Goal: Complete application form: Complete application form

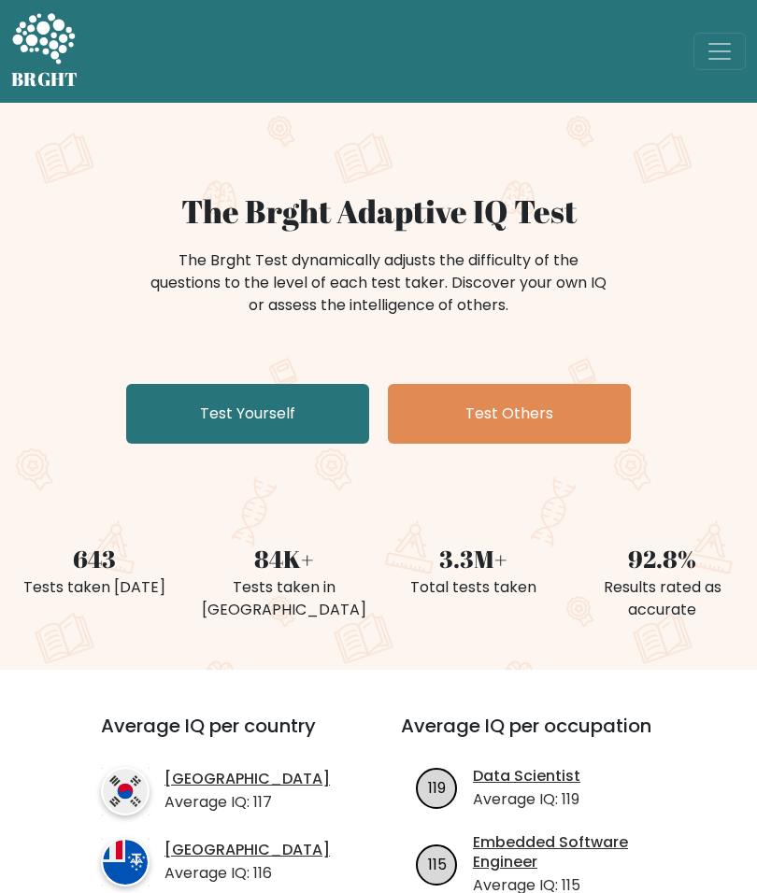
click at [278, 407] on link "Test Yourself" at bounding box center [247, 414] width 243 height 60
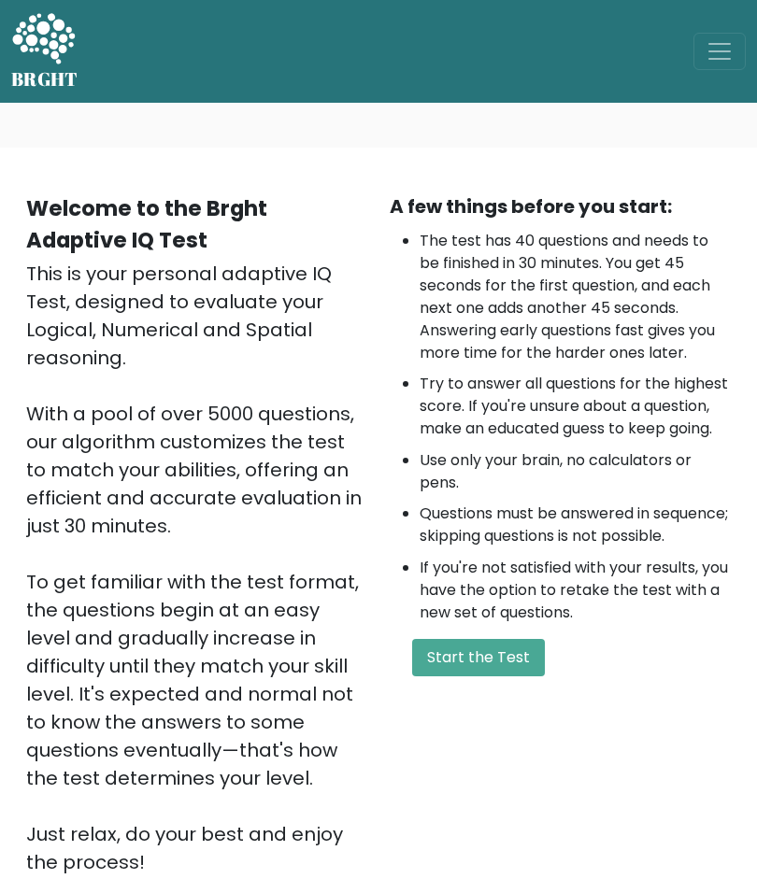
click at [488, 672] on button "Start the Test" at bounding box center [478, 657] width 133 height 37
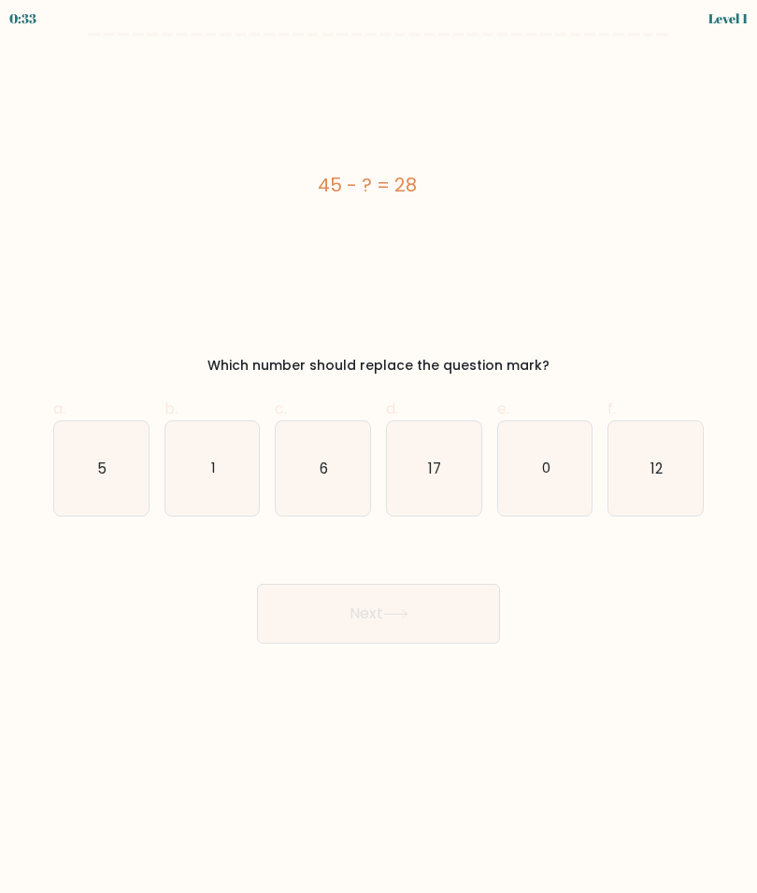
click at [444, 469] on icon "17" at bounding box center [434, 468] width 94 height 94
click at [379, 459] on input "d. 17" at bounding box center [378, 453] width 1 height 12
radio input "true"
click at [430, 603] on button "Next" at bounding box center [378, 614] width 243 height 60
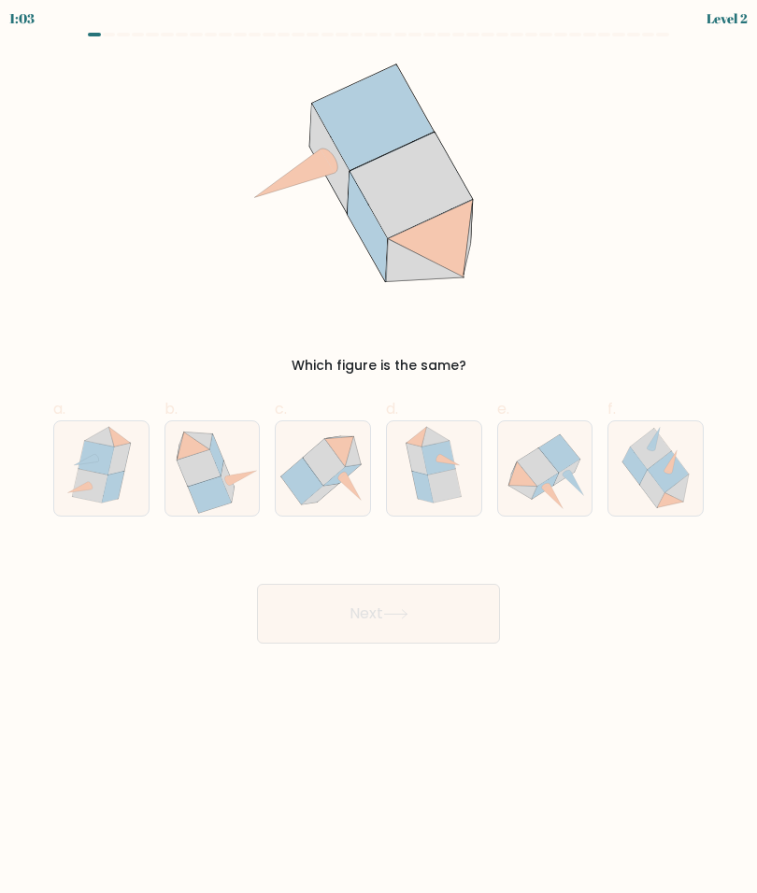
click at [209, 470] on icon at bounding box center [199, 468] width 44 height 36
click at [378, 459] on input "b." at bounding box center [378, 453] width 1 height 12
radio input "true"
click at [422, 624] on button "Next" at bounding box center [378, 614] width 243 height 60
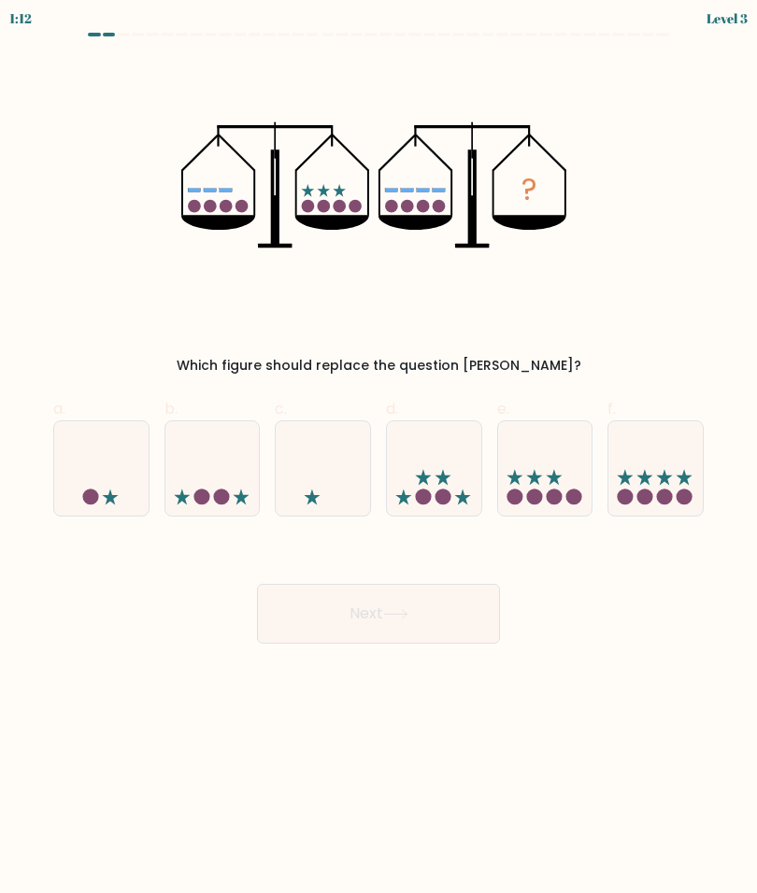
click at [647, 483] on icon at bounding box center [645, 477] width 16 height 16
click at [379, 459] on input "f." at bounding box center [378, 453] width 1 height 12
radio input "true"
click at [419, 614] on button "Next" at bounding box center [378, 614] width 243 height 60
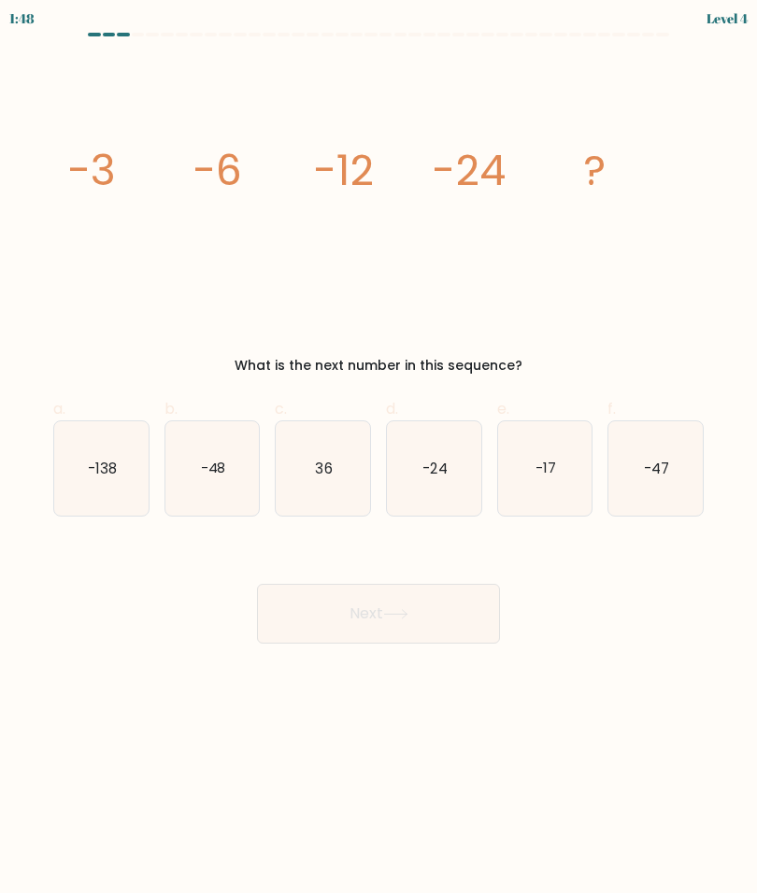
click at [212, 473] on text "-48" at bounding box center [212, 468] width 25 height 20
click at [378, 459] on input "b. -48" at bounding box center [378, 453] width 1 height 12
radio input "true"
click at [426, 618] on button "Next" at bounding box center [378, 614] width 243 height 60
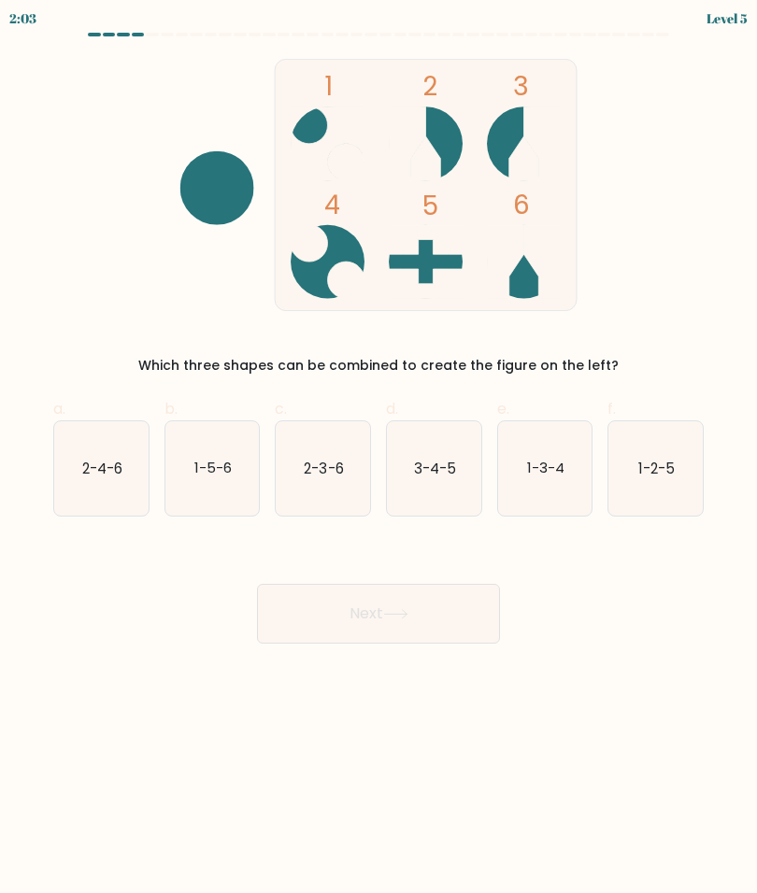
click at [437, 135] on circle at bounding box center [426, 144] width 74 height 74
click at [516, 128] on circle at bounding box center [524, 144] width 74 height 74
click at [538, 276] on icon at bounding box center [542, 262] width 36 height 74
click at [323, 462] on text "2-3-6" at bounding box center [324, 468] width 39 height 20
click at [378, 459] on input "c. 2-3-6" at bounding box center [378, 453] width 1 height 12
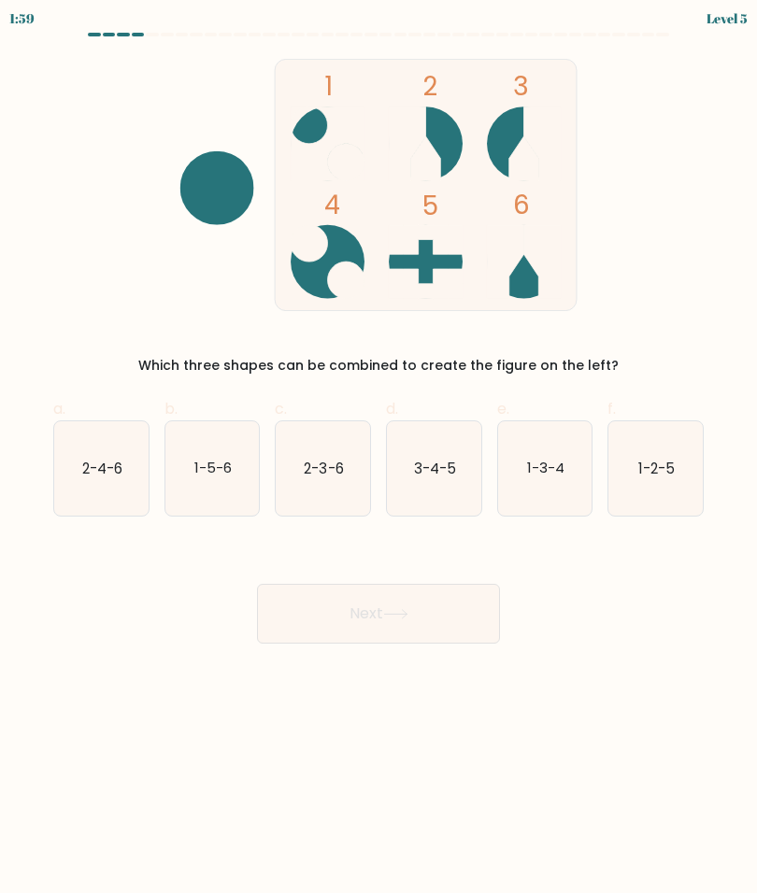
radio input "true"
click at [433, 614] on button "Next" at bounding box center [378, 614] width 243 height 60
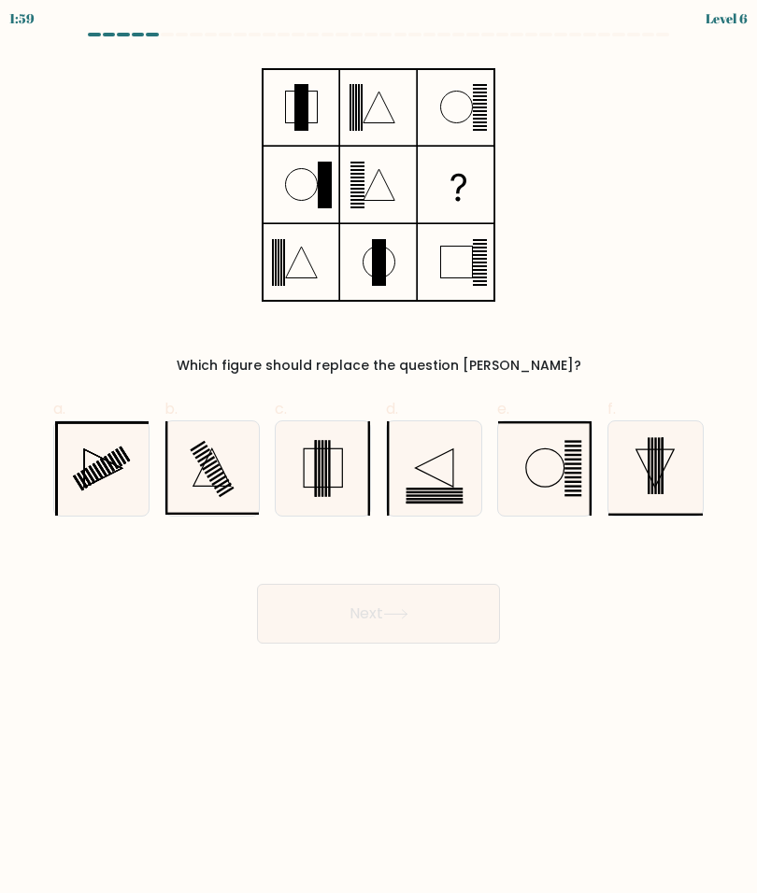
click at [321, 471] on icon at bounding box center [323, 468] width 94 height 94
click at [378, 459] on input "c." at bounding box center [378, 453] width 1 height 12
radio input "true"
click at [389, 620] on button "Next" at bounding box center [378, 614] width 243 height 60
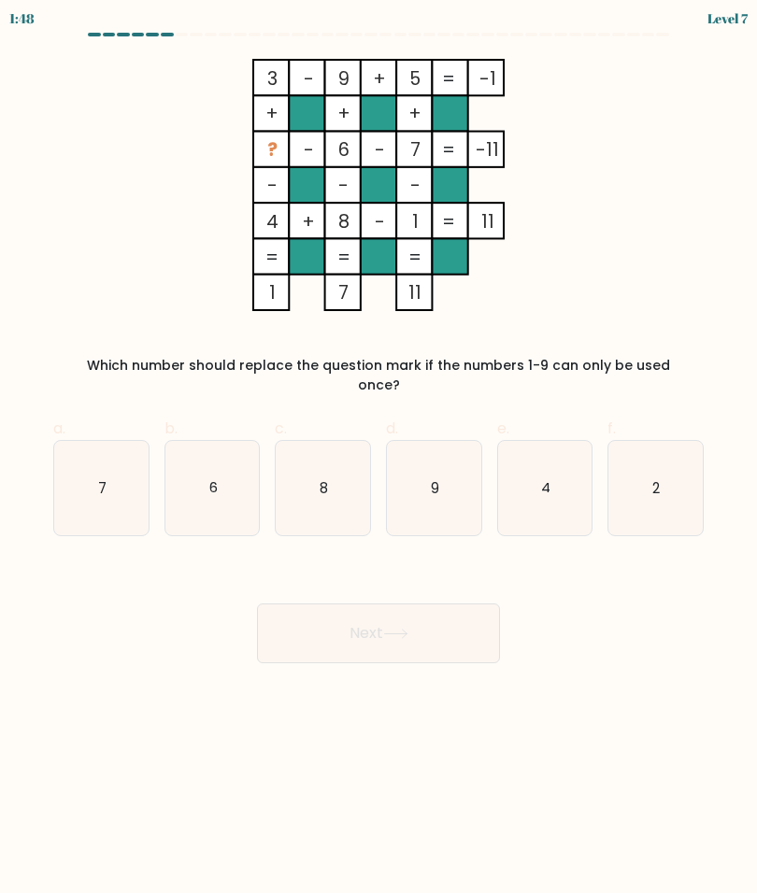
click at [668, 461] on icon "2" at bounding box center [655, 488] width 94 height 94
click at [379, 459] on input "f. 2" at bounding box center [378, 453] width 1 height 12
radio input "true"
click at [408, 629] on icon at bounding box center [395, 634] width 25 height 10
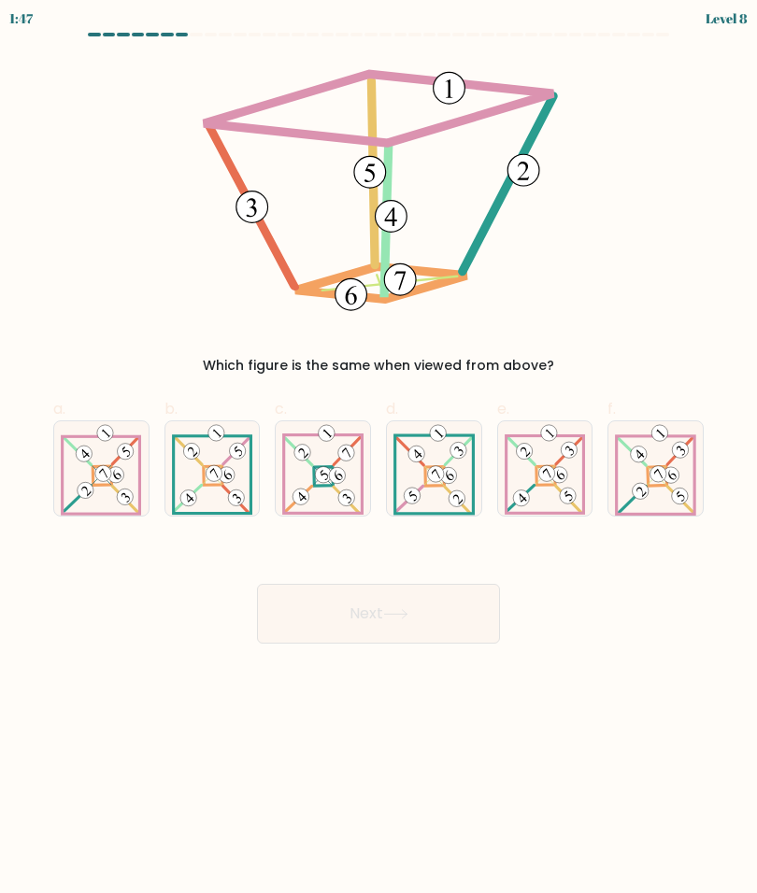
click at [335, 487] on icon at bounding box center [323, 468] width 82 height 94
click at [378, 459] on input "c." at bounding box center [378, 453] width 1 height 12
radio input "true"
click at [404, 626] on button "Next" at bounding box center [378, 614] width 243 height 60
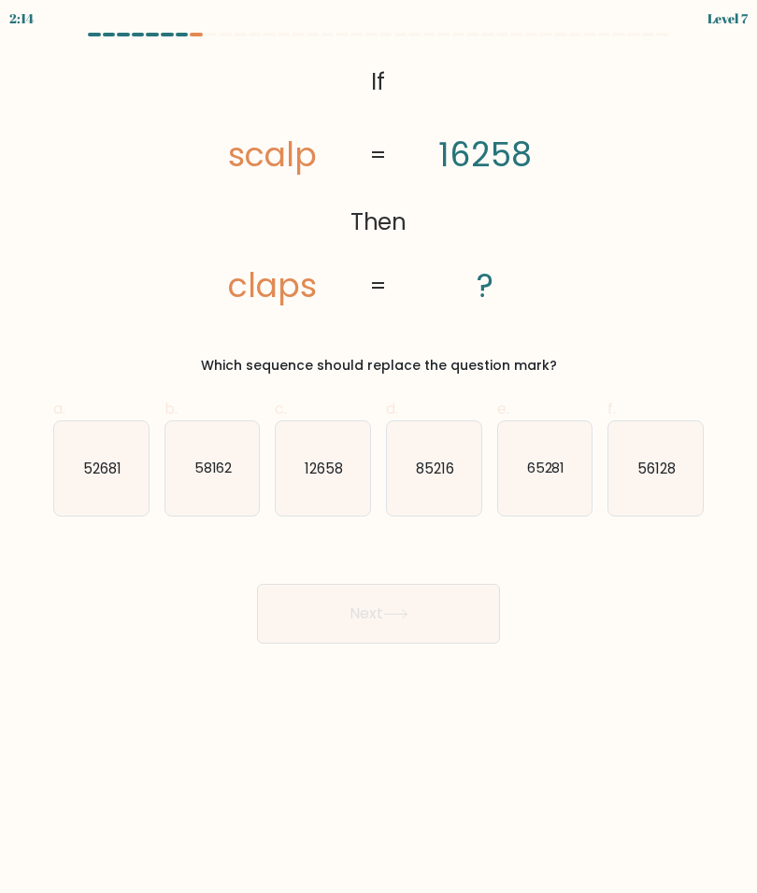
click at [548, 469] on text "65281" at bounding box center [545, 468] width 38 height 20
click at [379, 459] on input "e. 65281" at bounding box center [378, 453] width 1 height 12
radio input "true"
click at [399, 611] on icon at bounding box center [395, 614] width 25 height 10
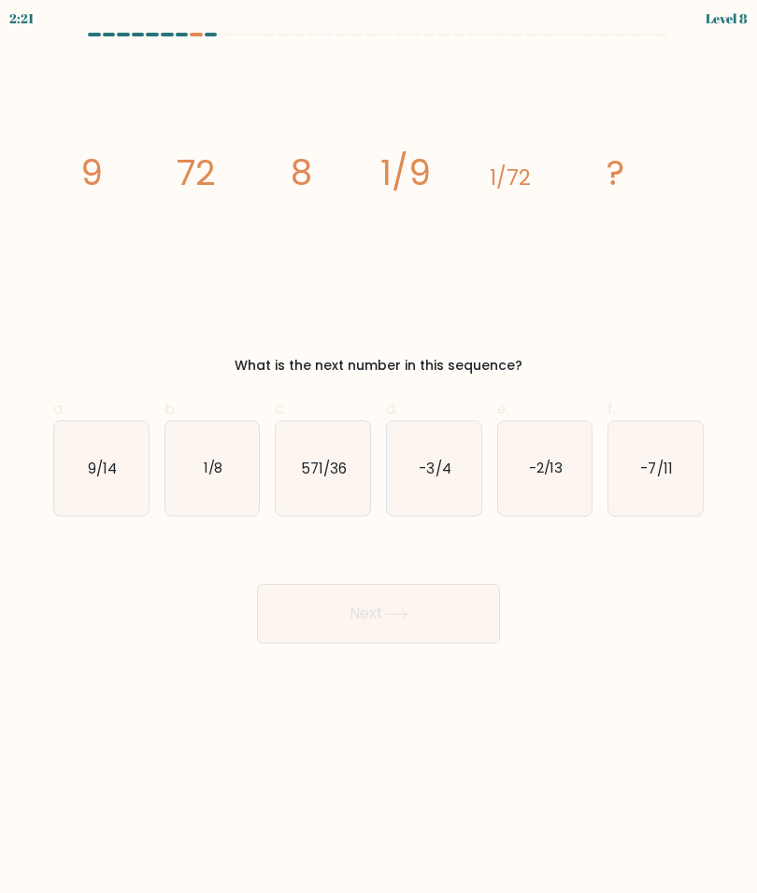
click at [213, 466] on text "1/8" at bounding box center [213, 468] width 20 height 20
click at [378, 459] on input "b. 1/8" at bounding box center [378, 453] width 1 height 12
radio input "true"
click at [428, 617] on button "Next" at bounding box center [378, 614] width 243 height 60
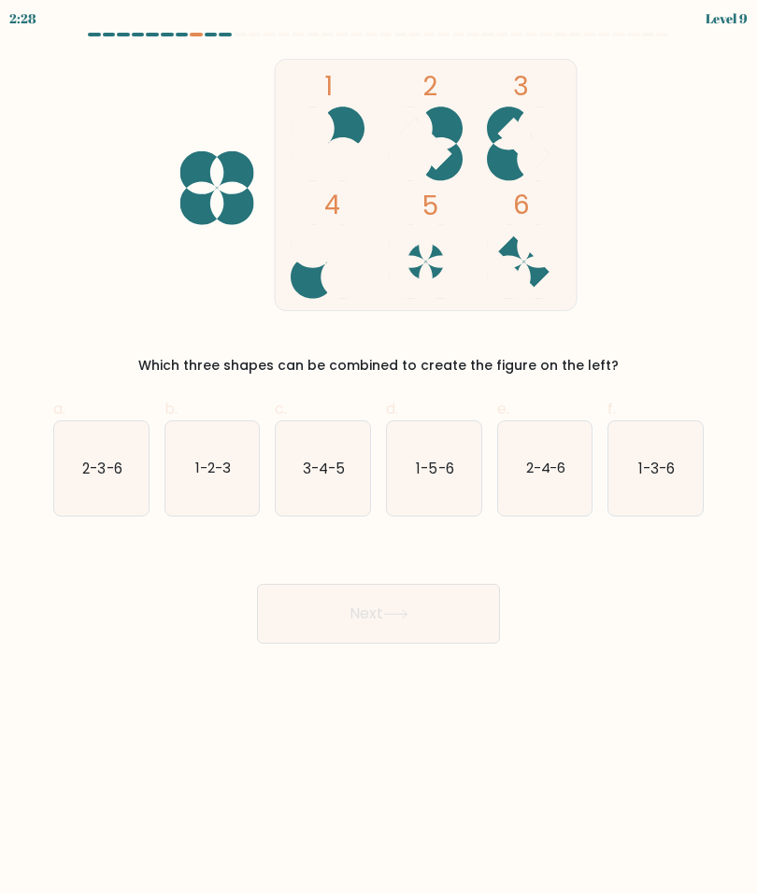
click at [347, 125] on icon at bounding box center [328, 144] width 74 height 74
click at [312, 256] on icon at bounding box center [328, 262] width 74 height 74
click at [105, 474] on text "2-3-6" at bounding box center [101, 468] width 39 height 20
click at [378, 459] on input "a. 2-3-6" at bounding box center [378, 453] width 1 height 12
radio input "true"
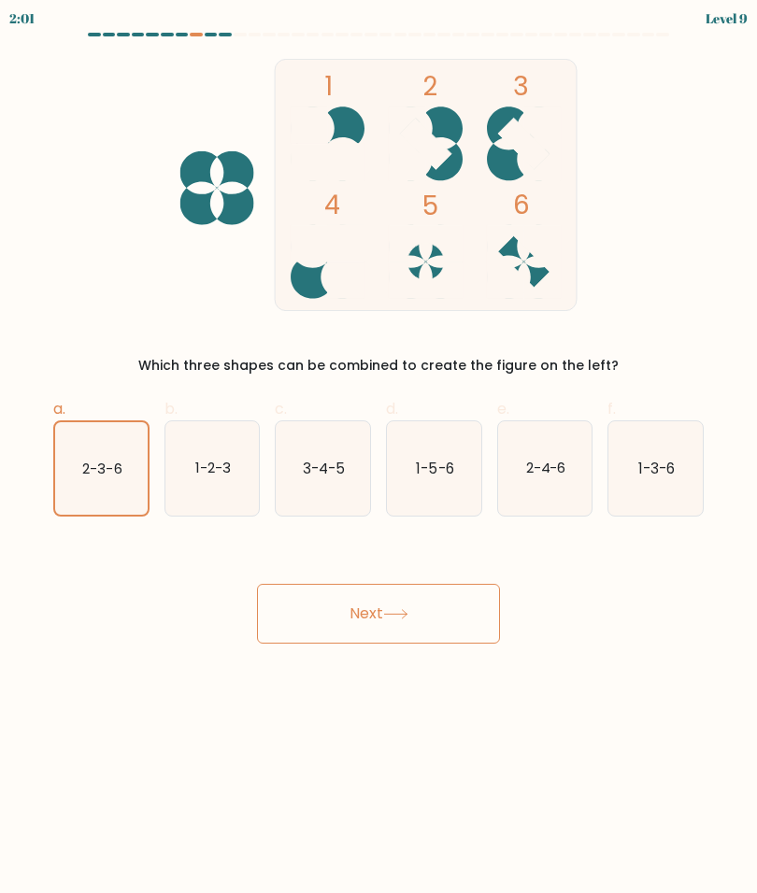
click at [406, 614] on icon at bounding box center [395, 614] width 22 height 8
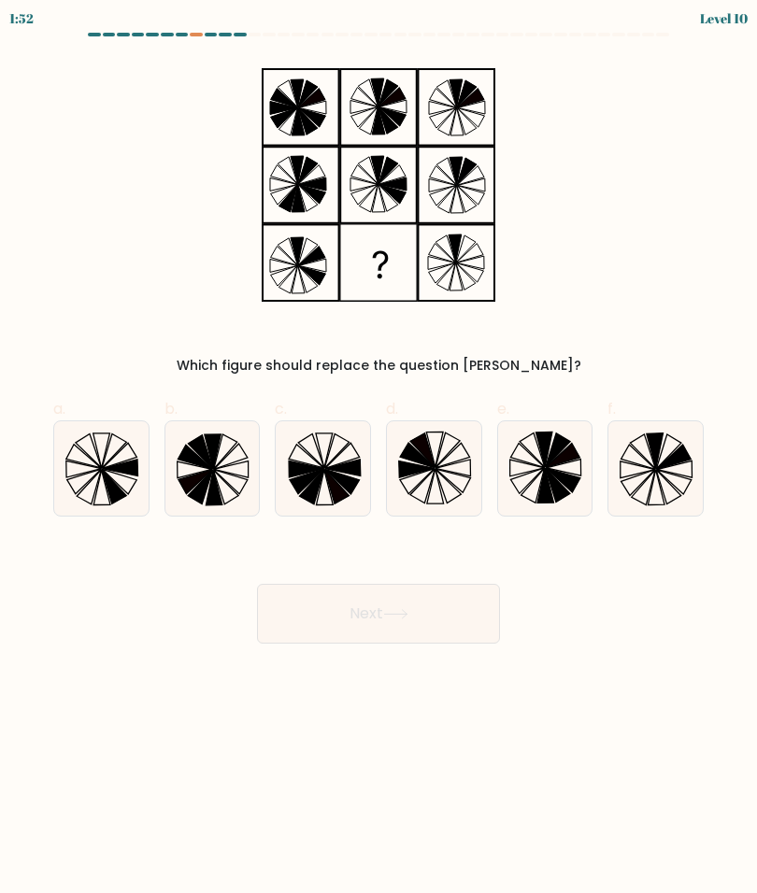
click at [660, 470] on icon at bounding box center [674, 469] width 35 height 17
click at [379, 459] on input "f." at bounding box center [378, 453] width 1 height 12
radio input "true"
click at [421, 610] on button "Next" at bounding box center [378, 614] width 243 height 60
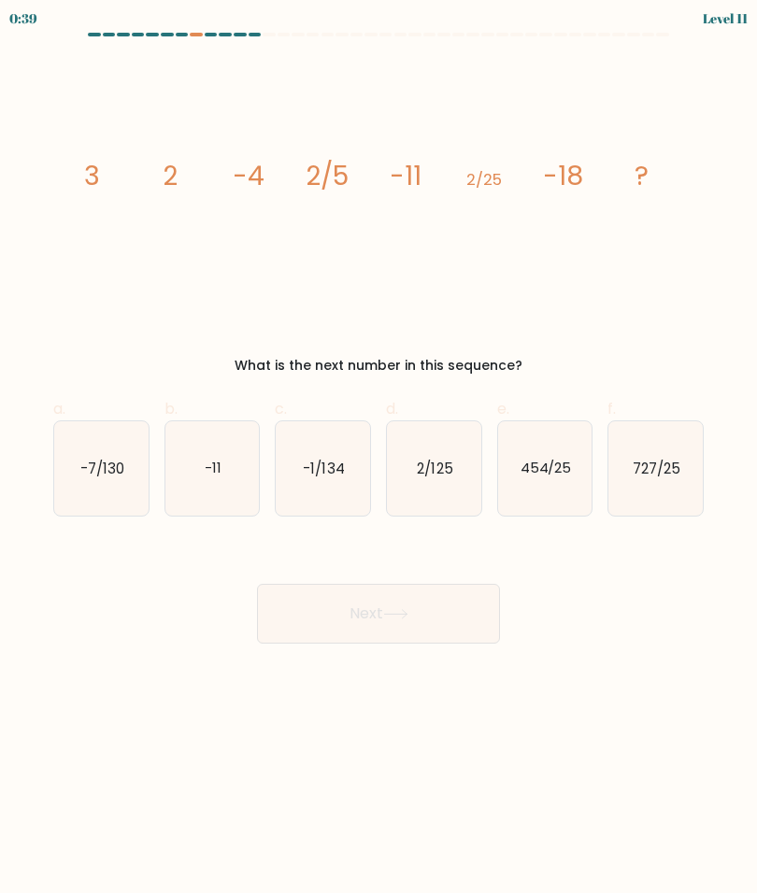
click at [425, 465] on text "2/125" at bounding box center [435, 468] width 36 height 20
click at [379, 459] on input "d. 2/125" at bounding box center [378, 453] width 1 height 12
radio input "true"
click at [408, 615] on icon at bounding box center [395, 614] width 25 height 10
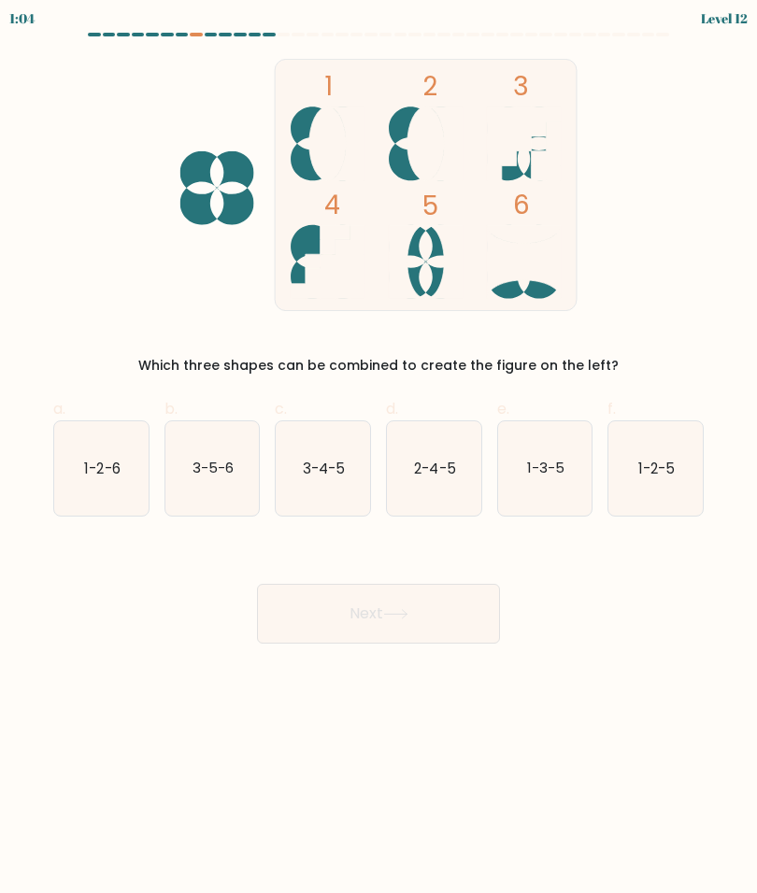
click at [660, 456] on icon "1-2-5" at bounding box center [655, 468] width 94 height 94
click at [379, 456] on input "f. 1-2-5" at bounding box center [378, 453] width 1 height 12
radio input "true"
click at [408, 615] on icon at bounding box center [395, 614] width 25 height 10
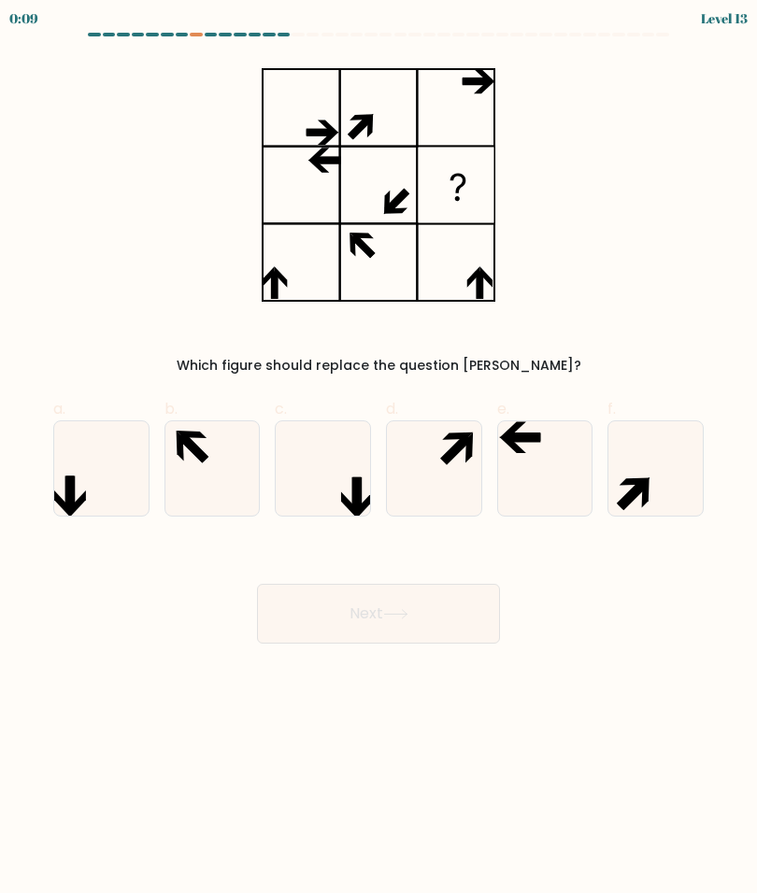
click at [556, 446] on icon at bounding box center [545, 468] width 94 height 94
click at [379, 447] on input "e." at bounding box center [378, 453] width 1 height 12
radio input "true"
click at [422, 609] on button "Next" at bounding box center [378, 614] width 243 height 60
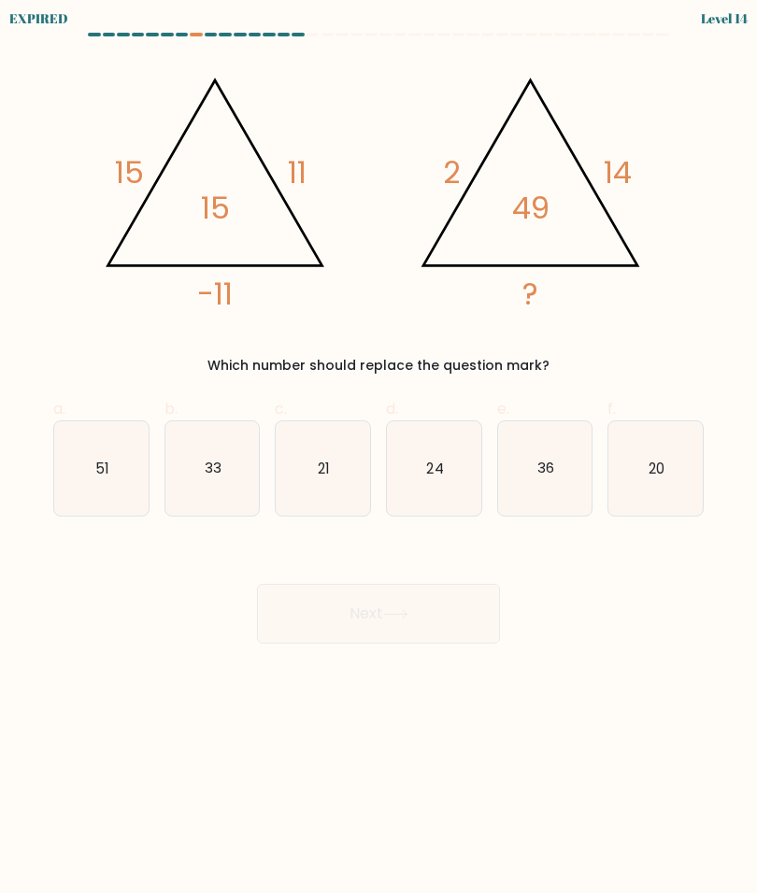
click at [570, 475] on icon "36" at bounding box center [545, 468] width 94 height 94
click at [379, 459] on input "e. 36" at bounding box center [378, 453] width 1 height 12
radio input "true"
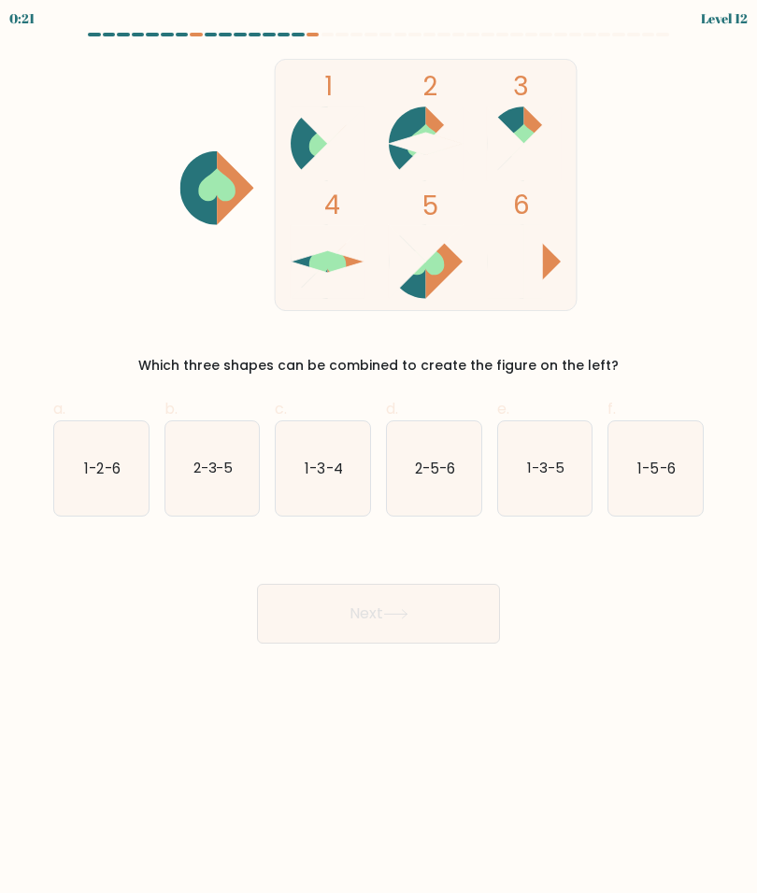
click at [207, 466] on text "2-3-5" at bounding box center [212, 468] width 40 height 20
click at [378, 459] on input "b. 2-3-5" at bounding box center [378, 453] width 1 height 12
radio input "true"
click at [412, 627] on button "Next" at bounding box center [378, 614] width 243 height 60
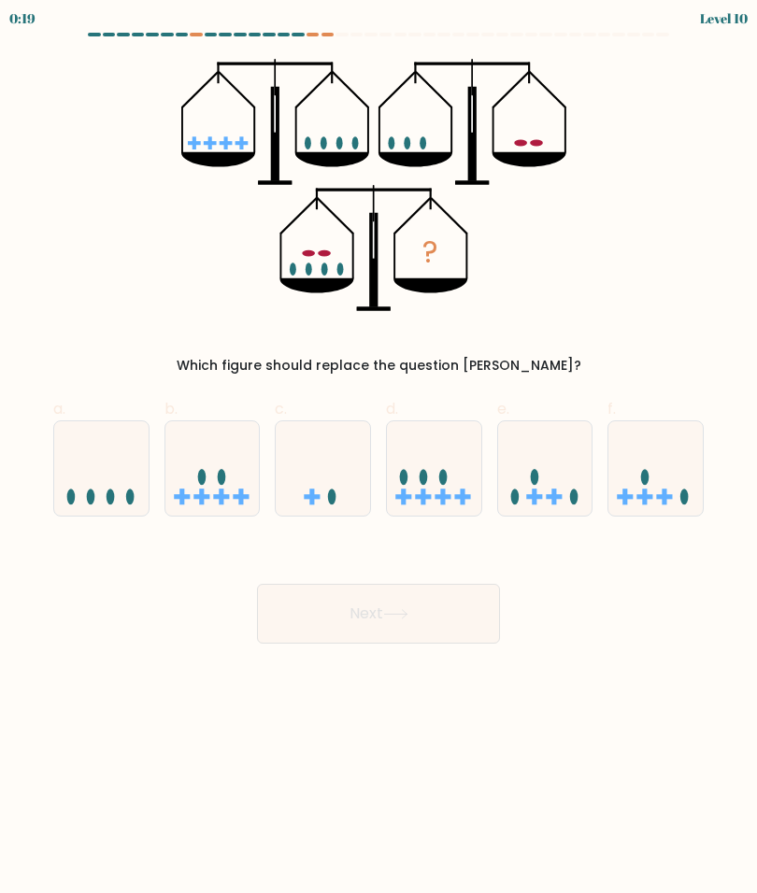
click at [418, 600] on button "Next" at bounding box center [378, 614] width 243 height 60
click at [216, 473] on icon at bounding box center [212, 469] width 94 height 78
click at [378, 459] on input "b." at bounding box center [378, 453] width 1 height 12
radio input "true"
click at [407, 617] on icon at bounding box center [395, 614] width 25 height 10
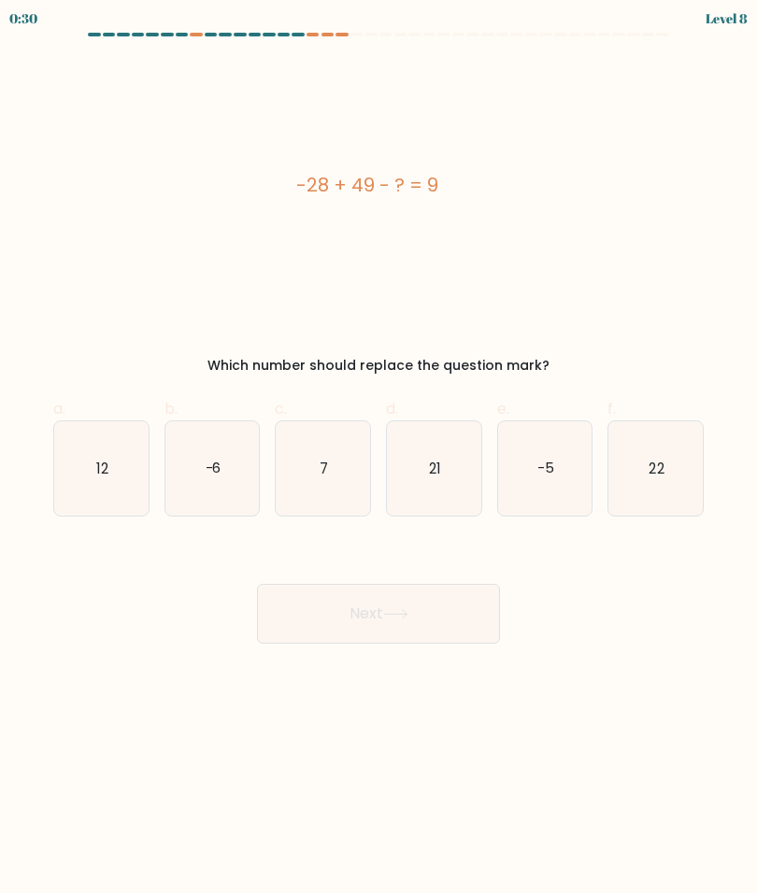
click at [100, 458] on icon "12" at bounding box center [101, 468] width 94 height 94
click at [378, 458] on input "a. 12" at bounding box center [378, 453] width 1 height 12
radio input "true"
click at [431, 633] on button "Next" at bounding box center [378, 614] width 243 height 60
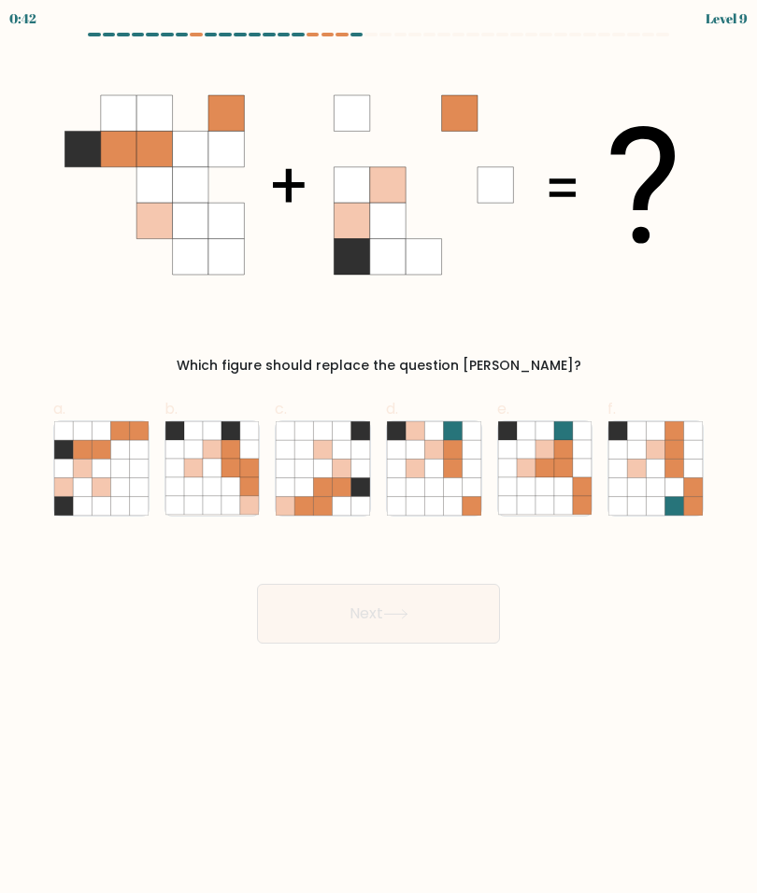
click at [87, 471] on icon at bounding box center [82, 468] width 19 height 19
click at [378, 459] on input "a." at bounding box center [378, 453] width 1 height 12
radio input "true"
click at [431, 618] on button "Next" at bounding box center [378, 614] width 243 height 60
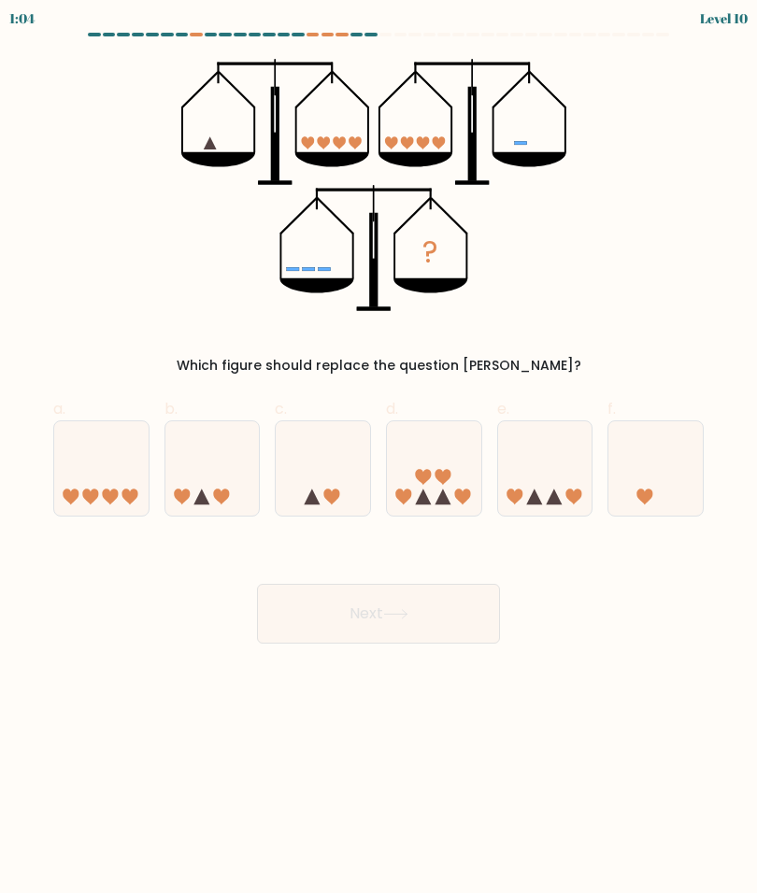
click at [447, 471] on icon at bounding box center [443, 477] width 16 height 16
click at [379, 459] on input "d." at bounding box center [378, 453] width 1 height 12
radio input "true"
click at [407, 615] on icon at bounding box center [395, 614] width 25 height 10
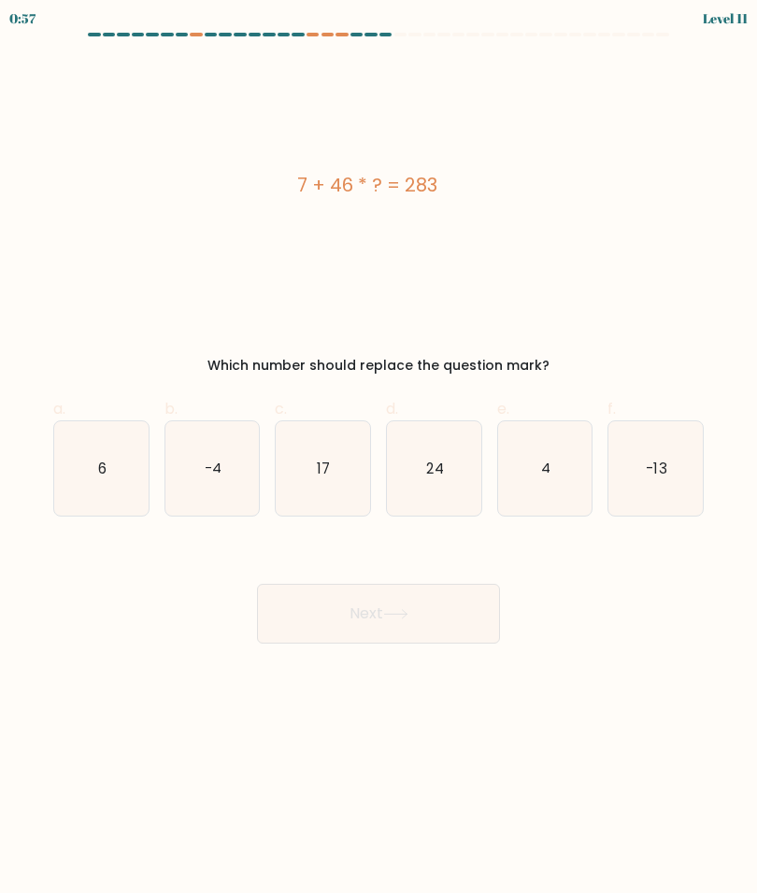
click at [322, 462] on text "17" at bounding box center [324, 468] width 13 height 20
click at [378, 459] on input "c. 17" at bounding box center [378, 453] width 1 height 12
radio input "true"
click at [427, 628] on button "Next" at bounding box center [378, 614] width 243 height 60
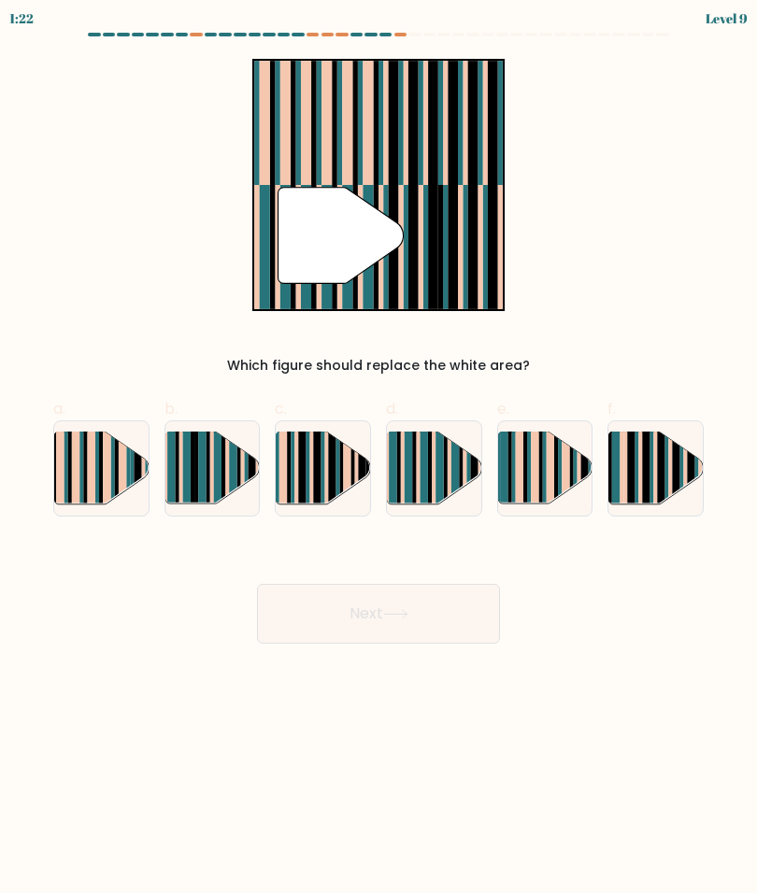
click at [213, 452] on rect at bounding box center [212, 476] width 4 height 93
click at [378, 452] on input "b." at bounding box center [378, 453] width 1 height 12
radio input "true"
click at [425, 619] on button "Next" at bounding box center [378, 614] width 243 height 60
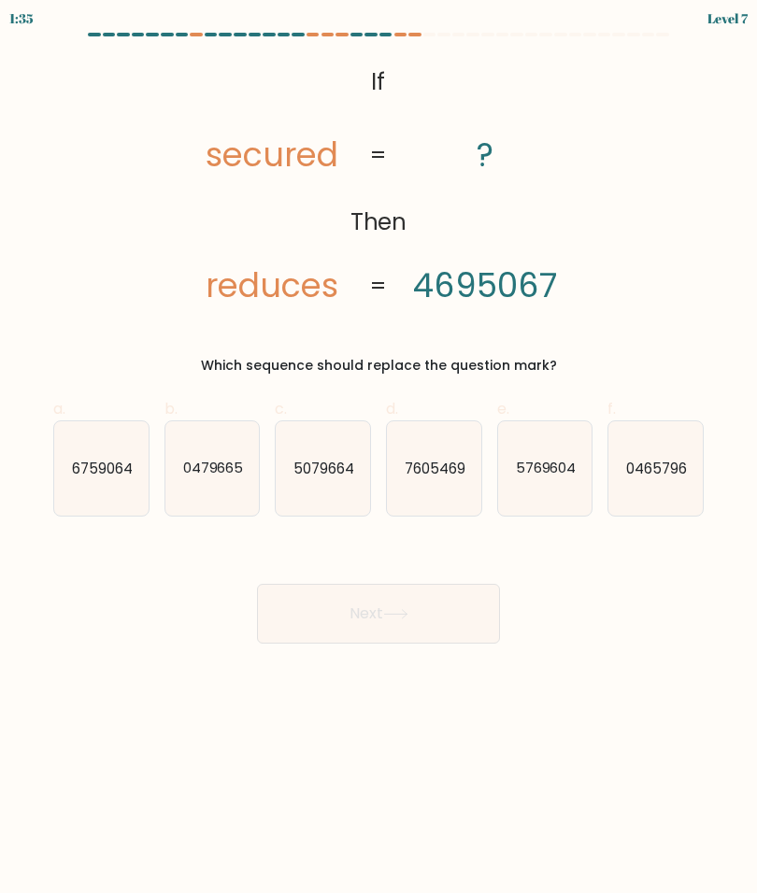
click at [434, 460] on text "7605469" at bounding box center [435, 468] width 61 height 20
click at [379, 459] on input "d. 7605469" at bounding box center [378, 453] width 1 height 12
radio input "true"
click at [415, 612] on button "Next" at bounding box center [378, 614] width 243 height 60
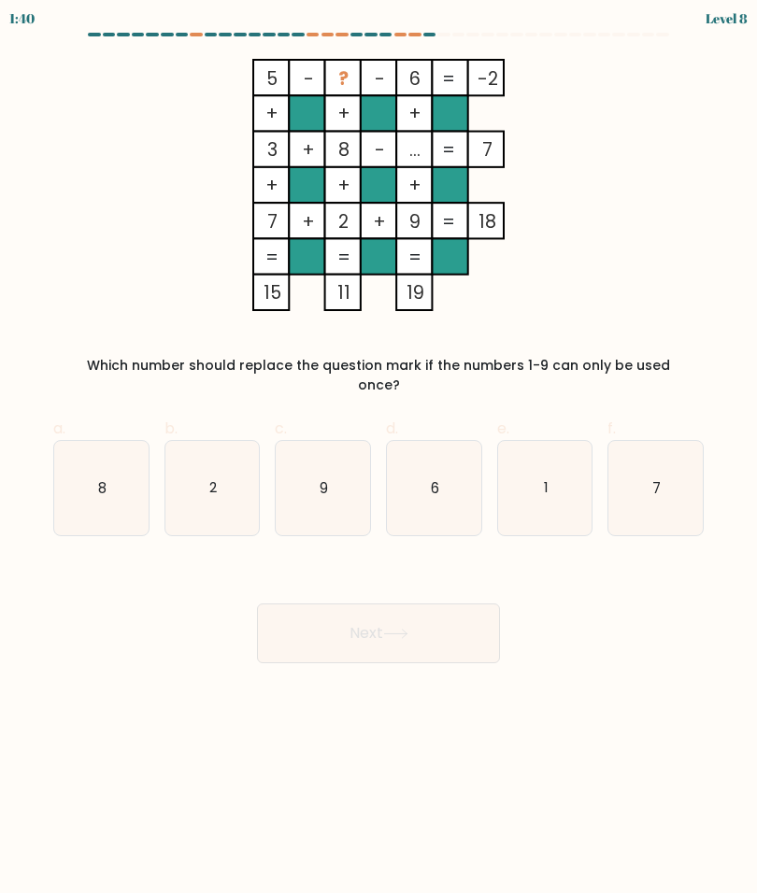
click at [557, 463] on icon "1" at bounding box center [545, 488] width 94 height 94
click at [379, 459] on input "e. 1" at bounding box center [378, 453] width 1 height 12
radio input "true"
click at [381, 617] on button "Next" at bounding box center [378, 634] width 243 height 60
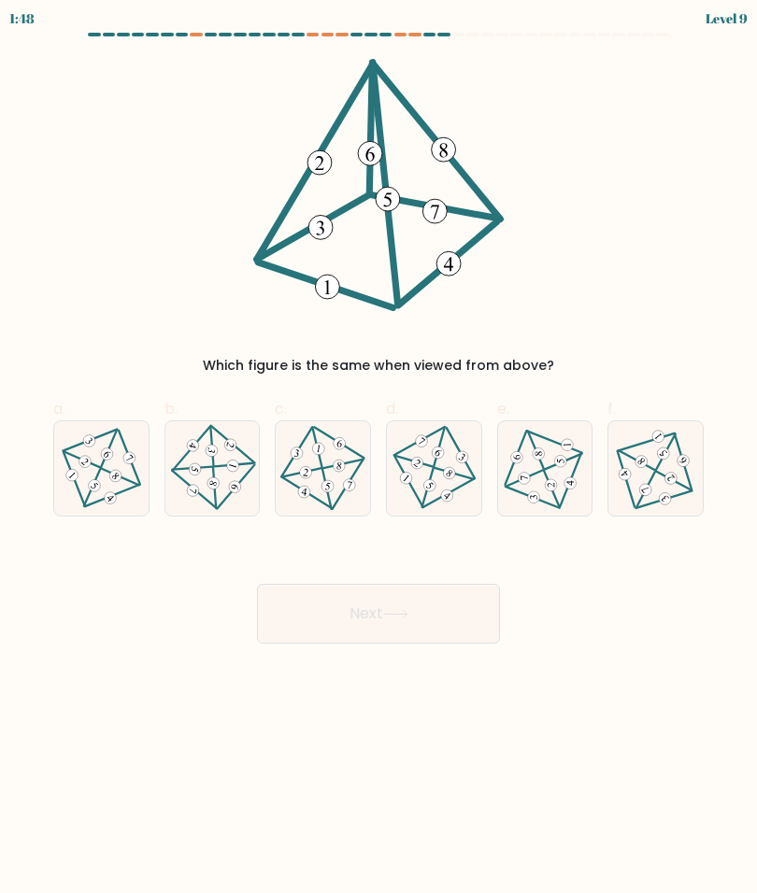
click at [100, 481] on icon at bounding box center [101, 469] width 77 height 76
click at [378, 459] on input "a." at bounding box center [378, 453] width 1 height 12
radio input "true"
click at [431, 617] on button "Next" at bounding box center [378, 614] width 243 height 60
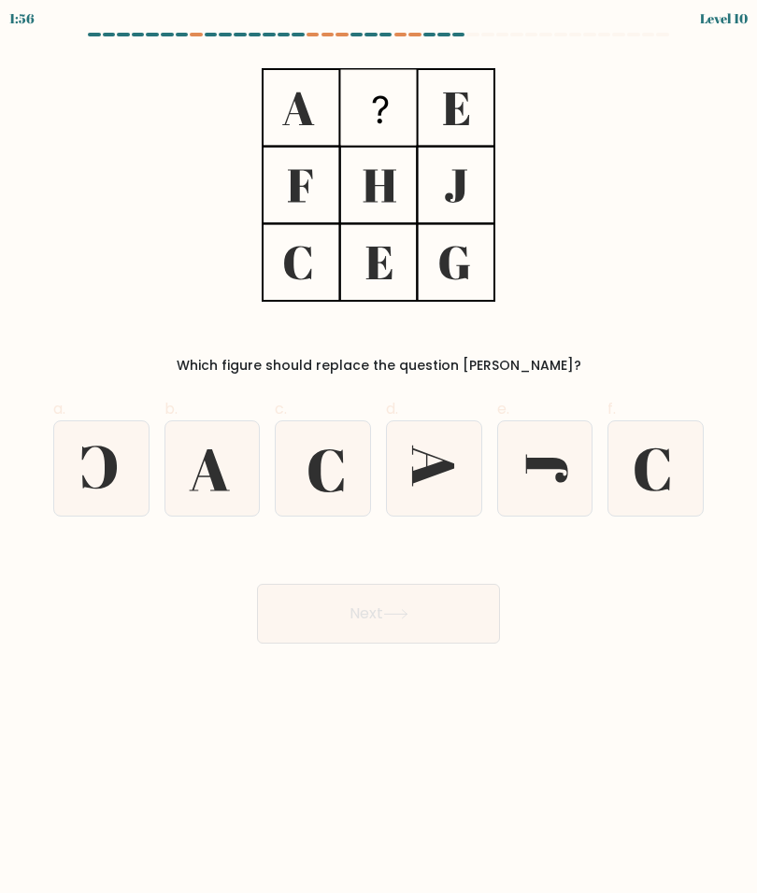
click at [337, 463] on icon at bounding box center [323, 468] width 94 height 94
click at [378, 459] on input "c." at bounding box center [378, 453] width 1 height 12
radio input "true"
click at [408, 610] on icon at bounding box center [395, 614] width 25 height 10
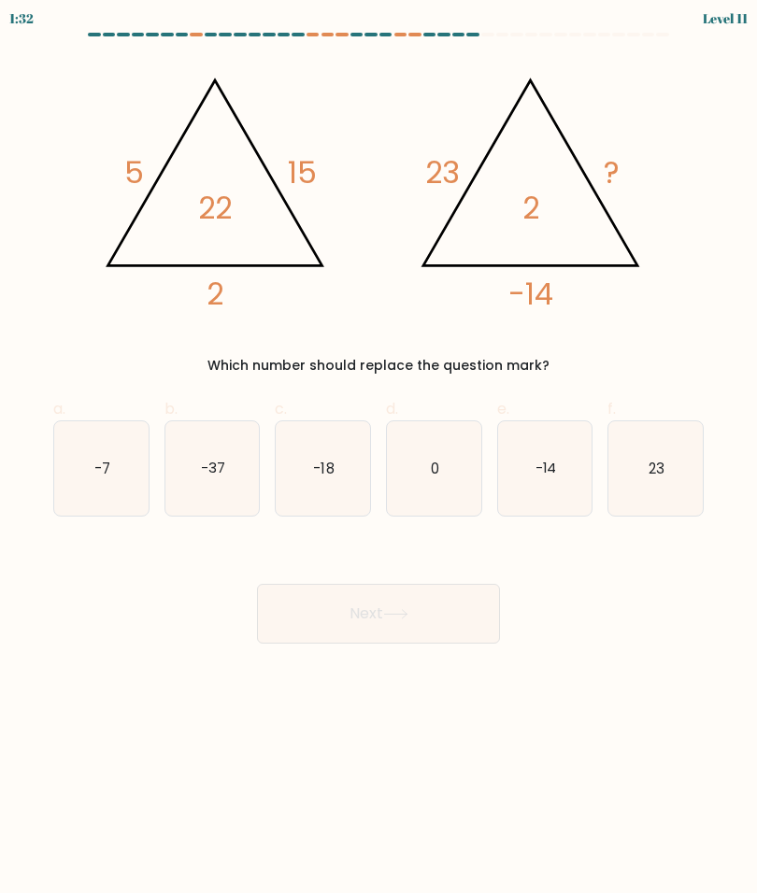
click at [210, 457] on icon "-37" at bounding box center [212, 468] width 94 height 94
click at [378, 457] on input "b. -37" at bounding box center [378, 453] width 1 height 12
radio input "true"
click at [401, 620] on button "Next" at bounding box center [378, 614] width 243 height 60
click at [403, 604] on button "Next" at bounding box center [378, 614] width 243 height 60
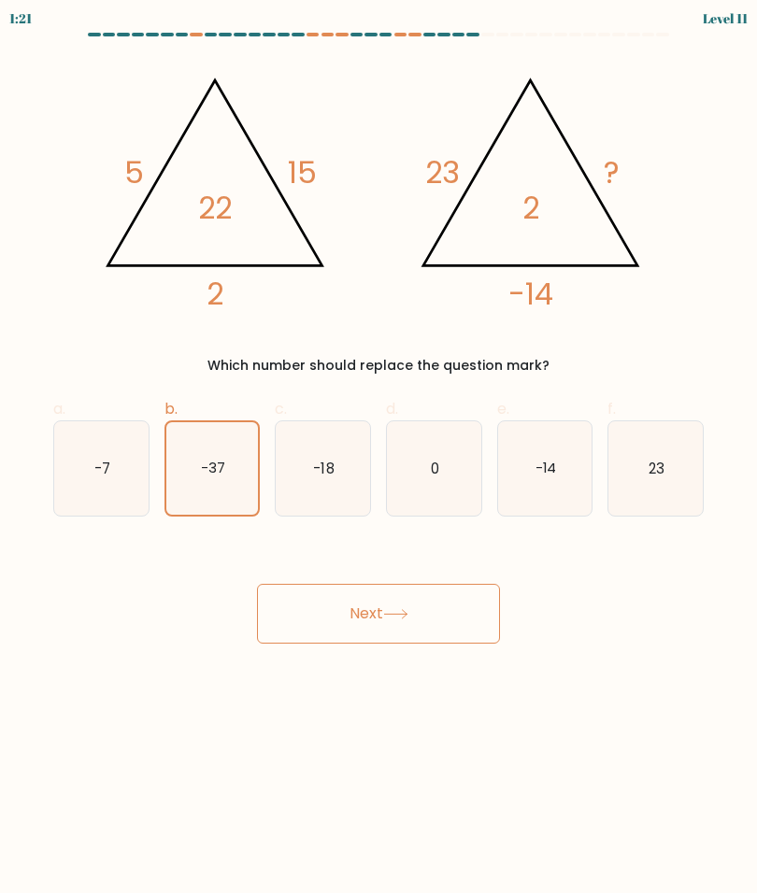
click at [391, 617] on icon at bounding box center [395, 614] width 25 height 10
click at [391, 616] on icon at bounding box center [395, 614] width 25 height 10
click at [399, 620] on button "Next" at bounding box center [378, 614] width 243 height 60
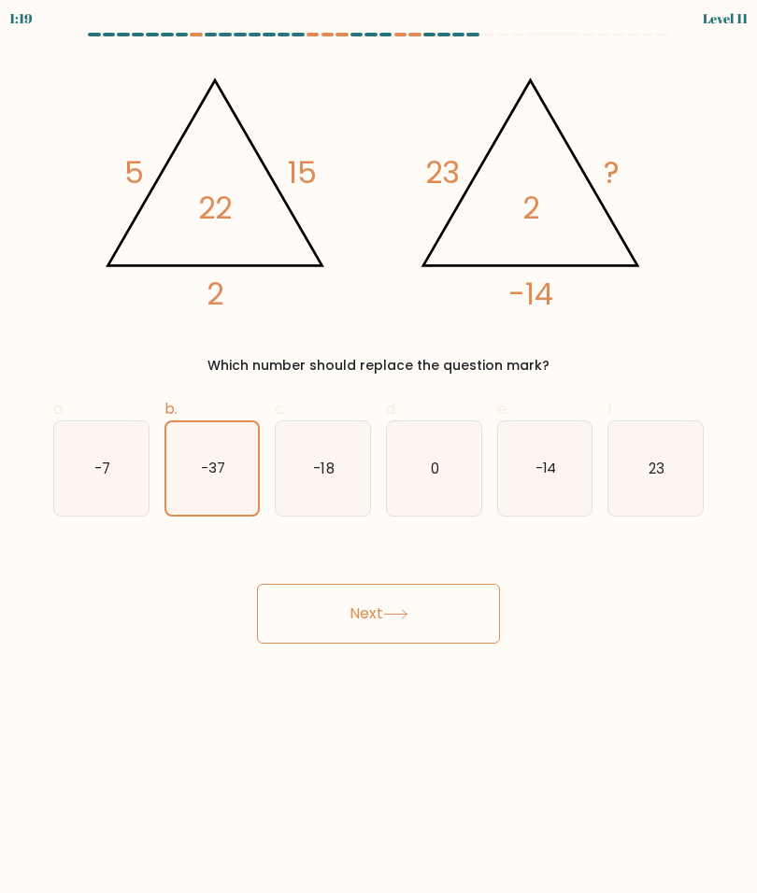
click at [399, 622] on button "Next" at bounding box center [378, 614] width 243 height 60
click at [403, 629] on button "Next" at bounding box center [378, 614] width 243 height 60
click at [214, 492] on icon "-37" at bounding box center [212, 468] width 92 height 92
click at [378, 459] on input "b. -37" at bounding box center [378, 453] width 1 height 12
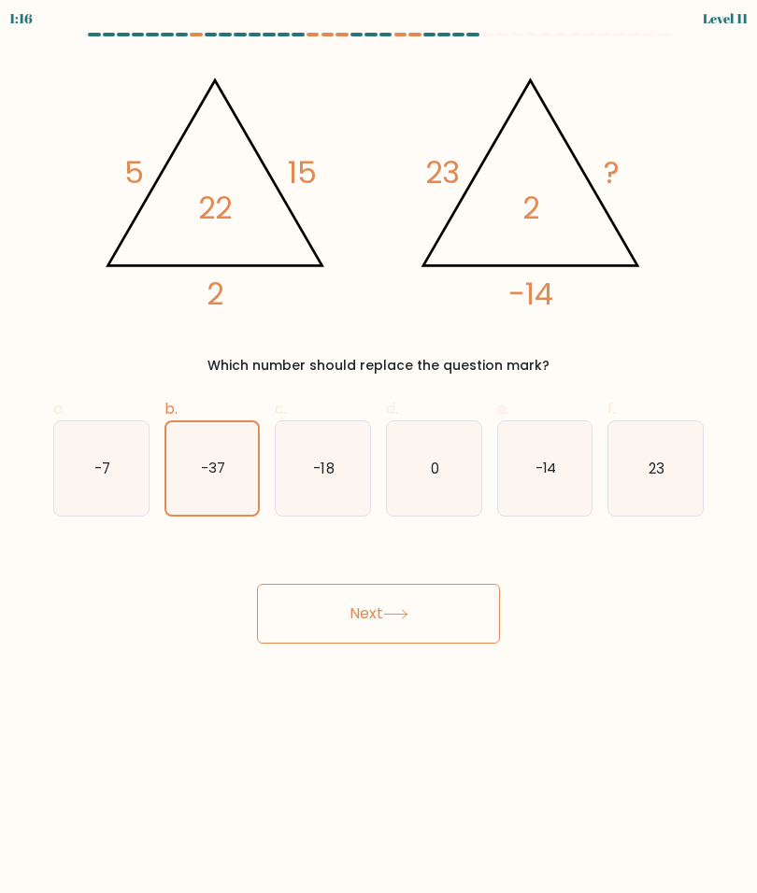
click at [401, 626] on button "Next" at bounding box center [378, 614] width 243 height 60
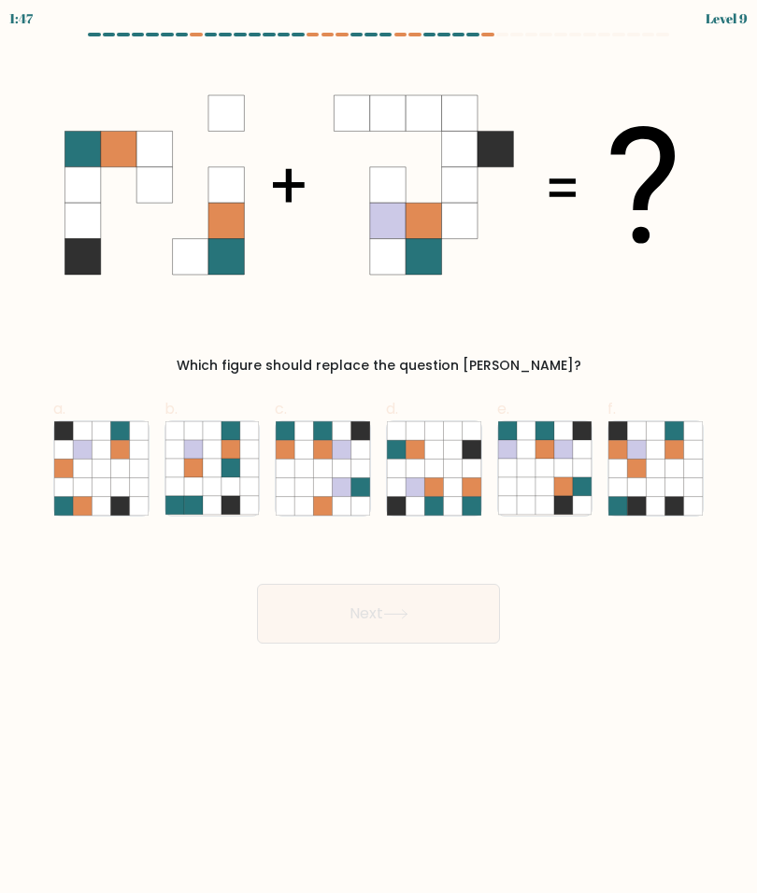
click at [434, 465] on icon at bounding box center [433, 468] width 19 height 19
click at [379, 459] on input "d." at bounding box center [378, 453] width 1 height 12
radio input "true"
click at [399, 615] on icon at bounding box center [395, 614] width 25 height 10
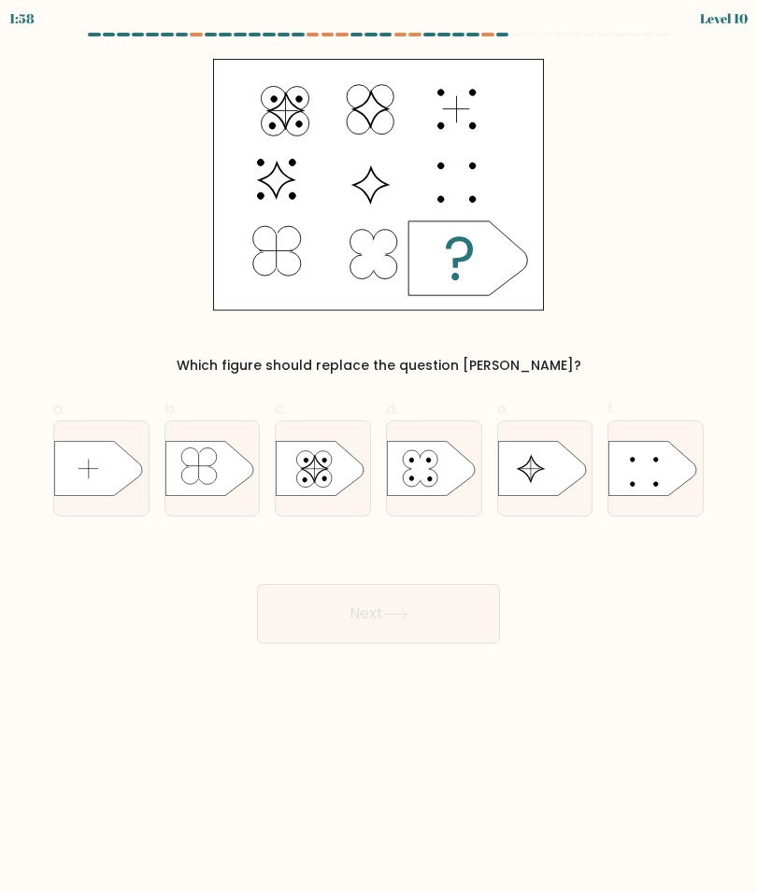
click at [95, 466] on icon at bounding box center [98, 468] width 88 height 55
click at [378, 459] on input "a." at bounding box center [378, 453] width 1 height 12
radio input "true"
click at [387, 618] on button "Next" at bounding box center [378, 614] width 243 height 60
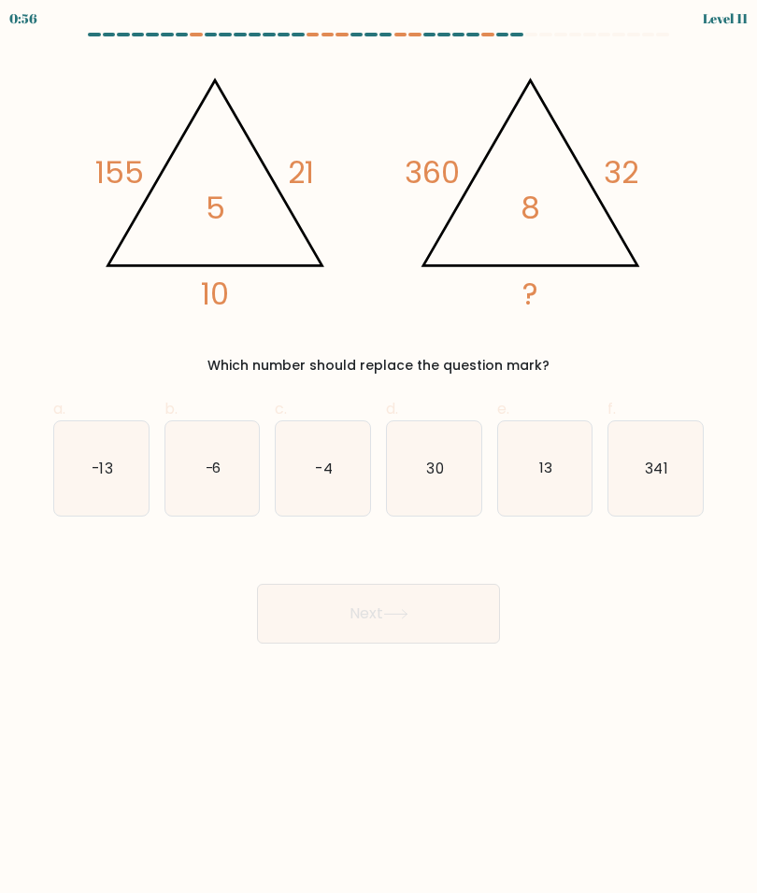
click at [435, 481] on icon "30" at bounding box center [434, 468] width 94 height 94
click at [379, 459] on input "d. 30" at bounding box center [378, 453] width 1 height 12
radio input "true"
click at [391, 616] on icon at bounding box center [395, 614] width 25 height 10
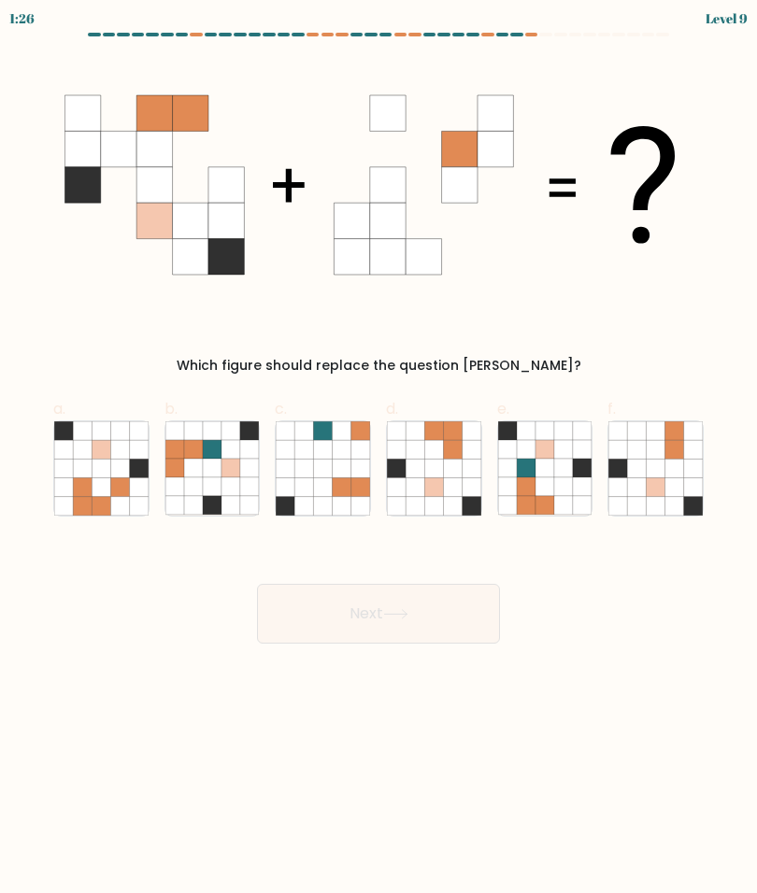
click at [438, 478] on icon at bounding box center [433, 486] width 19 height 19
click at [379, 459] on input "d." at bounding box center [378, 453] width 1 height 12
radio input "true"
click at [432, 609] on button "Next" at bounding box center [378, 614] width 243 height 60
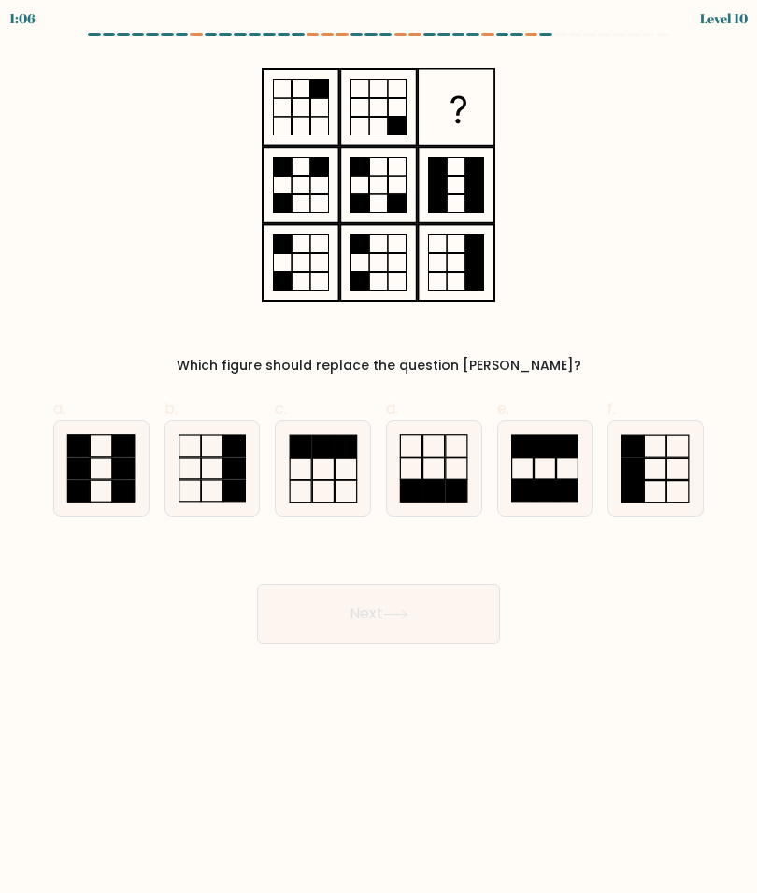
click at [655, 470] on icon at bounding box center [655, 468] width 94 height 94
click at [379, 459] on input "f." at bounding box center [378, 453] width 1 height 12
radio input "true"
click at [410, 605] on button "Next" at bounding box center [378, 614] width 243 height 60
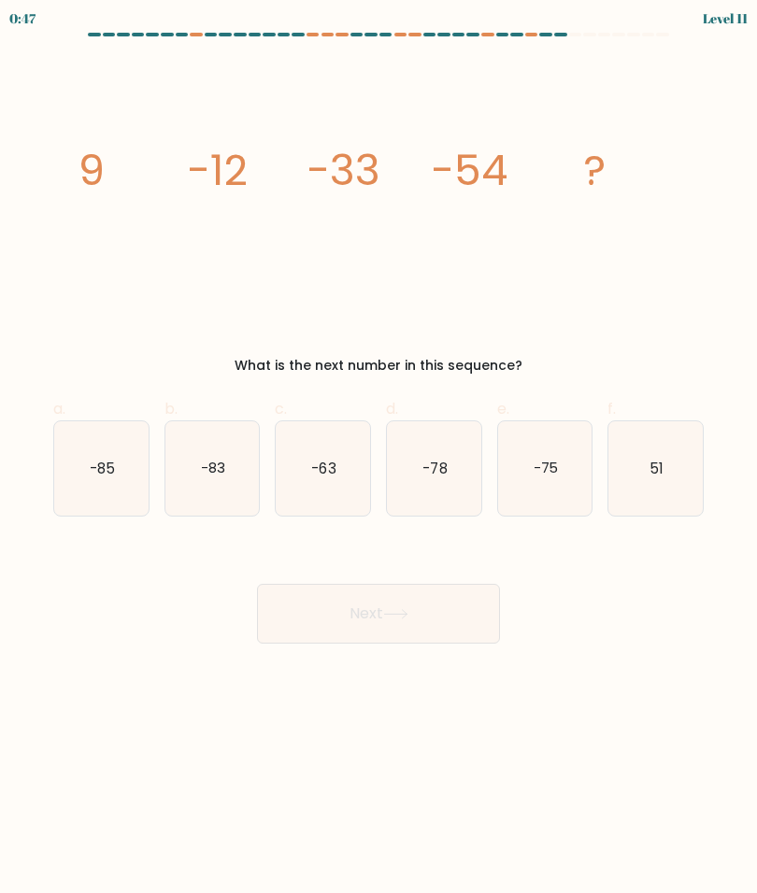
click at [553, 458] on icon "-75" at bounding box center [545, 468] width 94 height 94
click at [379, 458] on input "e. -75" at bounding box center [378, 453] width 1 height 12
radio input "true"
click at [441, 466] on text "-78" at bounding box center [434, 468] width 24 height 20
click at [379, 459] on input "d. -78" at bounding box center [378, 453] width 1 height 12
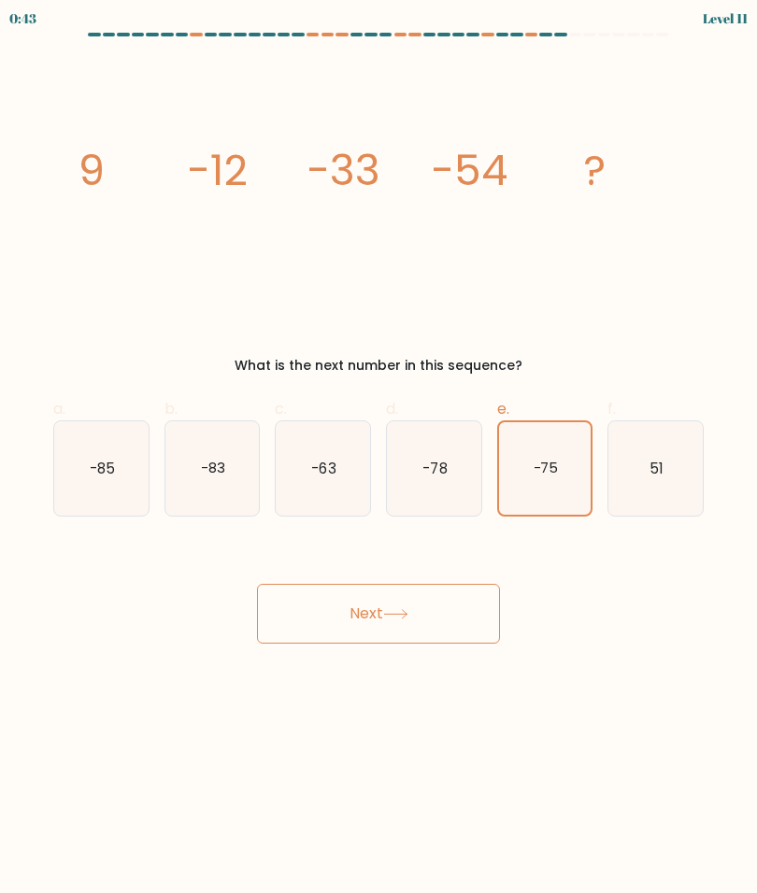
radio input "true"
click at [408, 610] on icon at bounding box center [395, 614] width 25 height 10
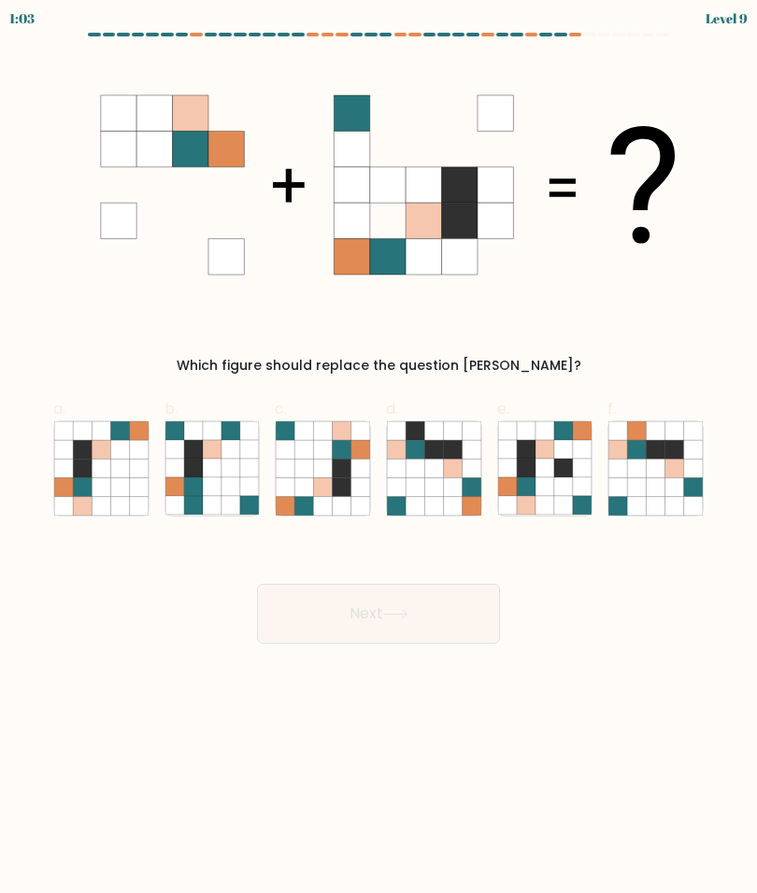
click at [331, 472] on icon at bounding box center [323, 468] width 19 height 19
click at [378, 459] on input "c." at bounding box center [378, 453] width 1 height 12
radio input "true"
click at [408, 609] on icon at bounding box center [395, 614] width 25 height 10
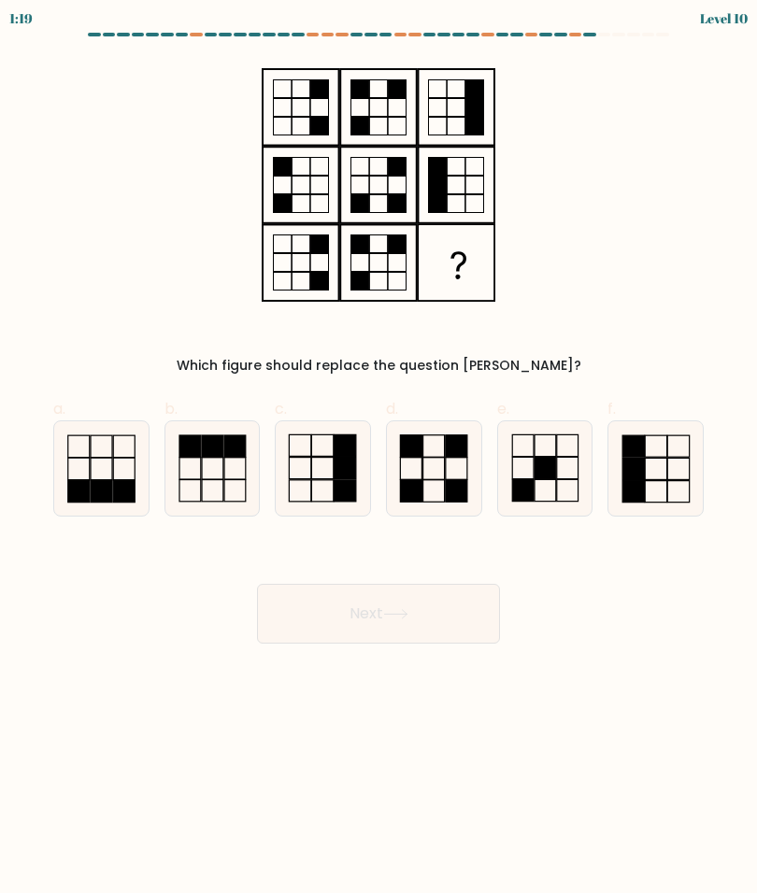
click at [339, 459] on rect at bounding box center [344, 467] width 21 height 21
click at [378, 459] on input "c." at bounding box center [378, 453] width 1 height 12
radio input "true"
click at [427, 617] on button "Next" at bounding box center [378, 614] width 243 height 60
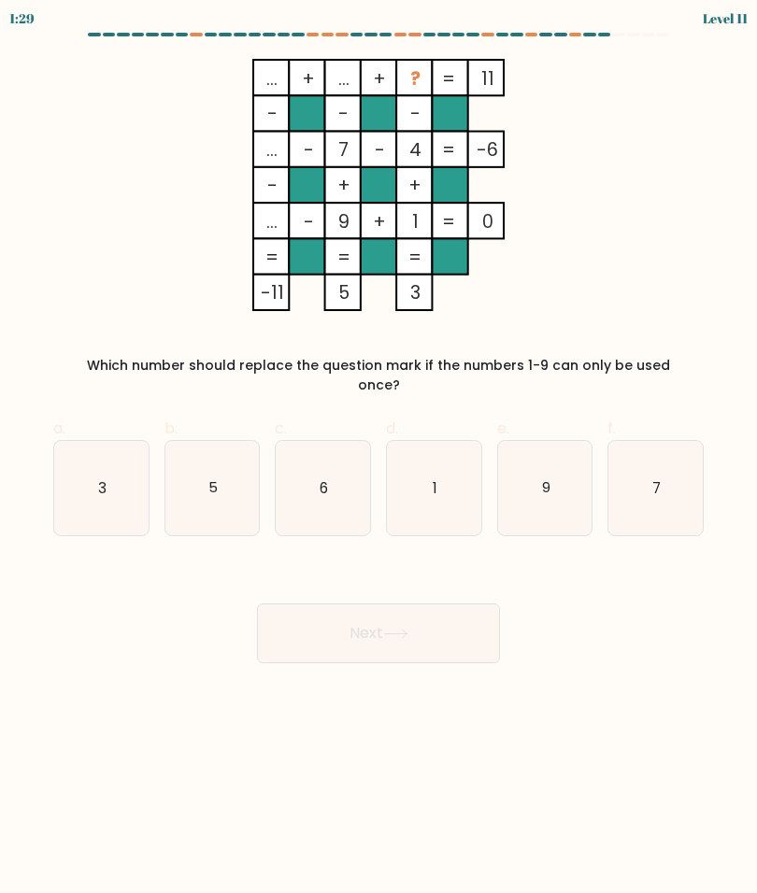
click at [345, 468] on icon "6" at bounding box center [323, 488] width 94 height 94
click at [378, 459] on input "c. 6" at bounding box center [378, 453] width 1 height 12
radio input "true"
click at [418, 633] on button "Next" at bounding box center [378, 634] width 243 height 60
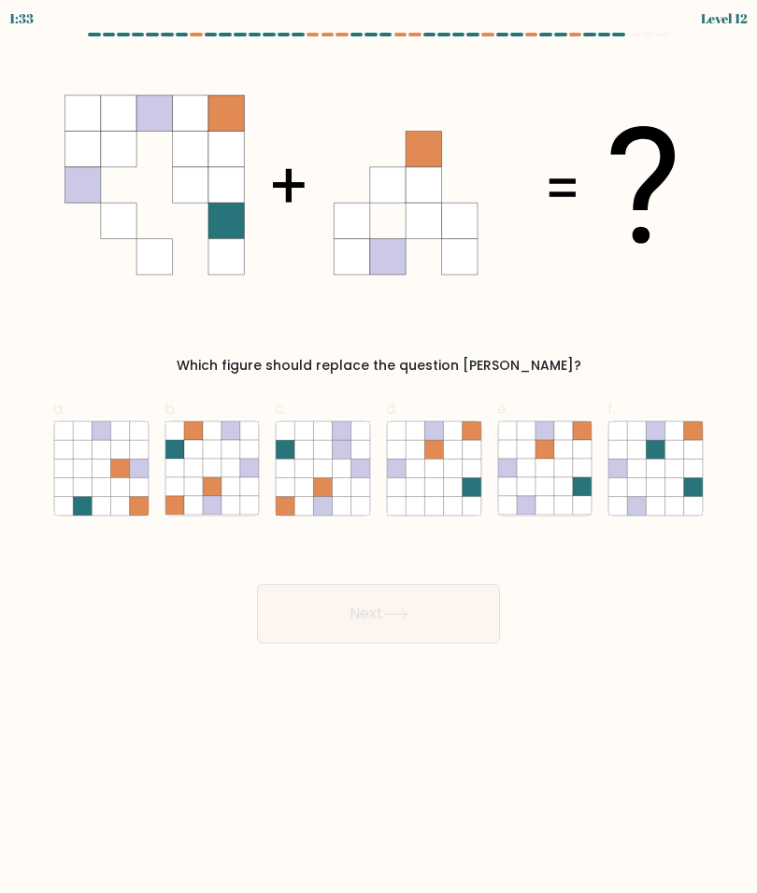
click at [544, 476] on icon at bounding box center [544, 468] width 19 height 19
click at [379, 459] on input "e." at bounding box center [378, 453] width 1 height 12
radio input "true"
click at [421, 606] on button "Next" at bounding box center [378, 614] width 243 height 60
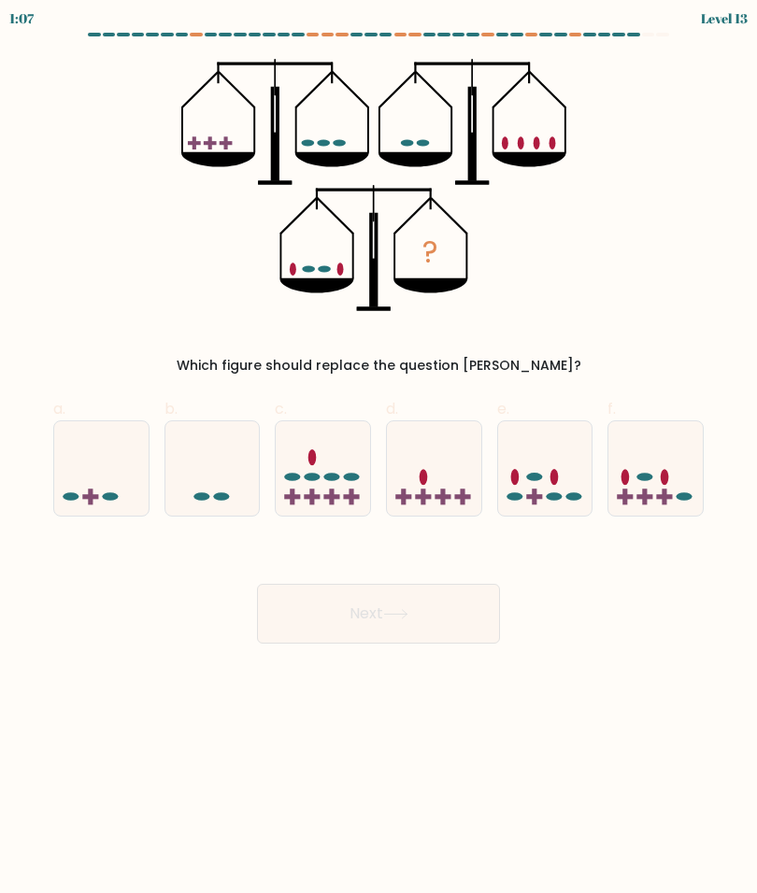
click at [525, 487] on icon at bounding box center [545, 469] width 94 height 78
click at [379, 459] on input "e." at bounding box center [378, 453] width 1 height 12
radio input "true"
click at [408, 617] on icon at bounding box center [395, 614] width 25 height 10
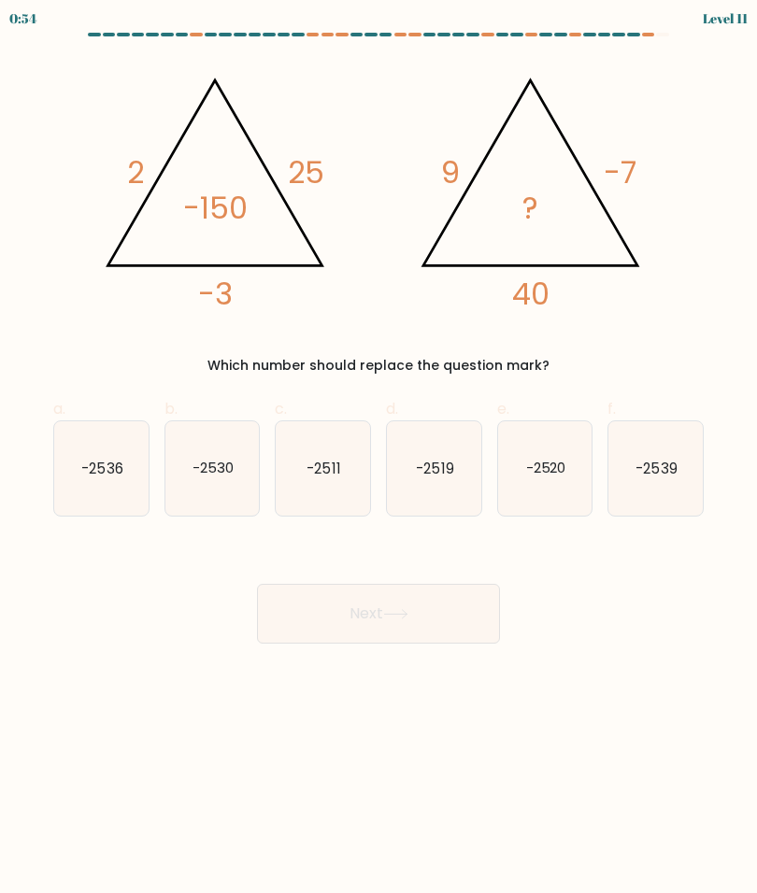
click at [558, 468] on text "-2520" at bounding box center [545, 468] width 40 height 20
click at [379, 459] on input "e. -2520" at bounding box center [378, 453] width 1 height 12
radio input "true"
click at [383, 607] on button "Next" at bounding box center [378, 614] width 243 height 60
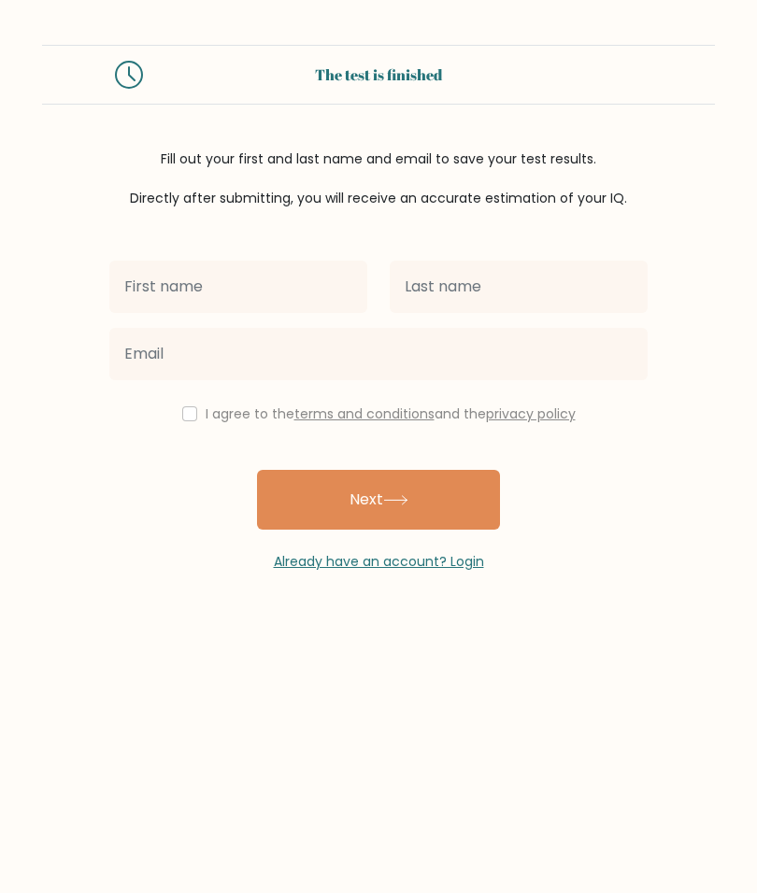
click at [435, 489] on button "Next" at bounding box center [378, 500] width 243 height 60
